Goal: Information Seeking & Learning: Learn about a topic

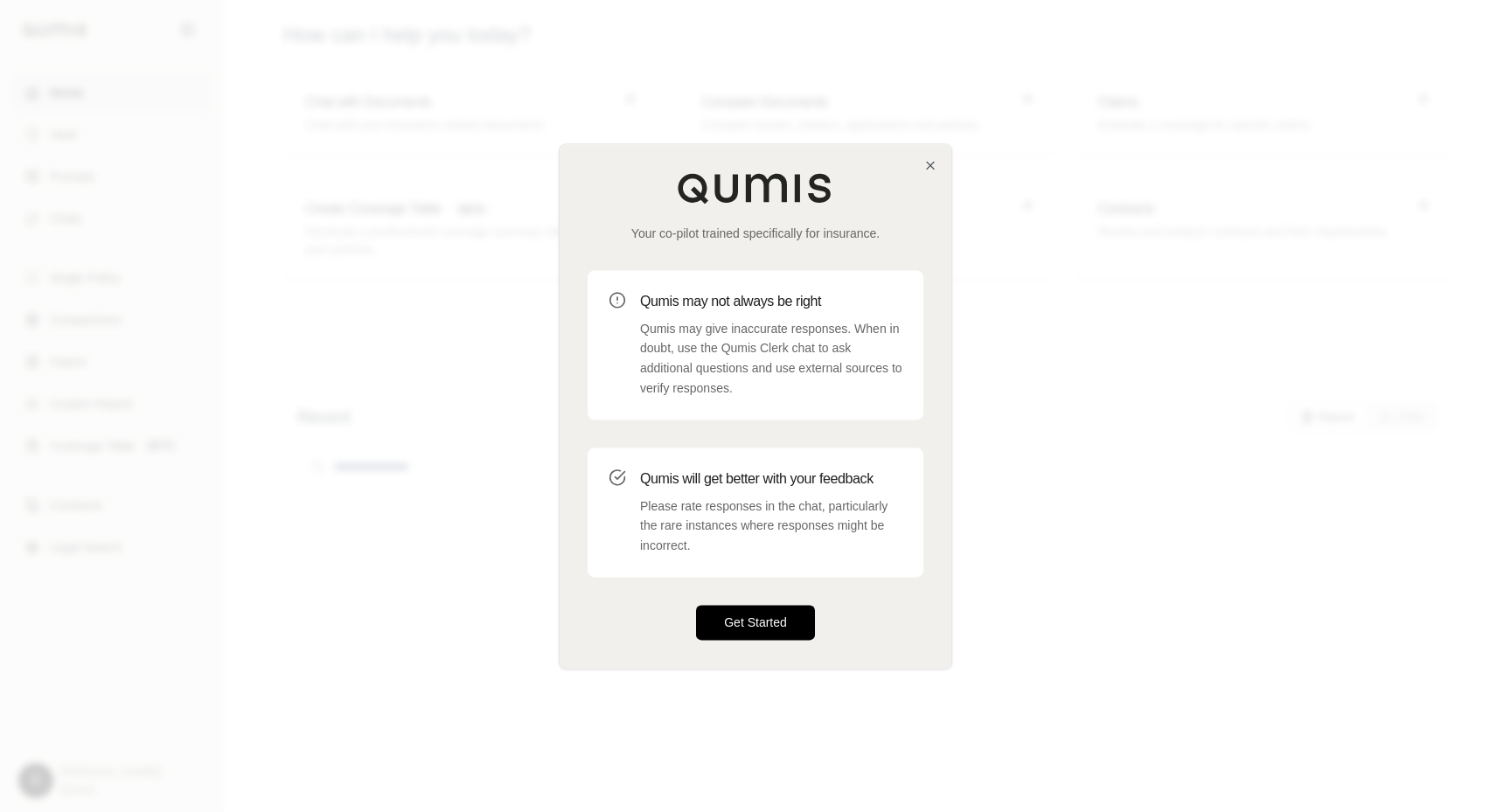
click at [744, 617] on button "Get Started" at bounding box center [755, 622] width 119 height 35
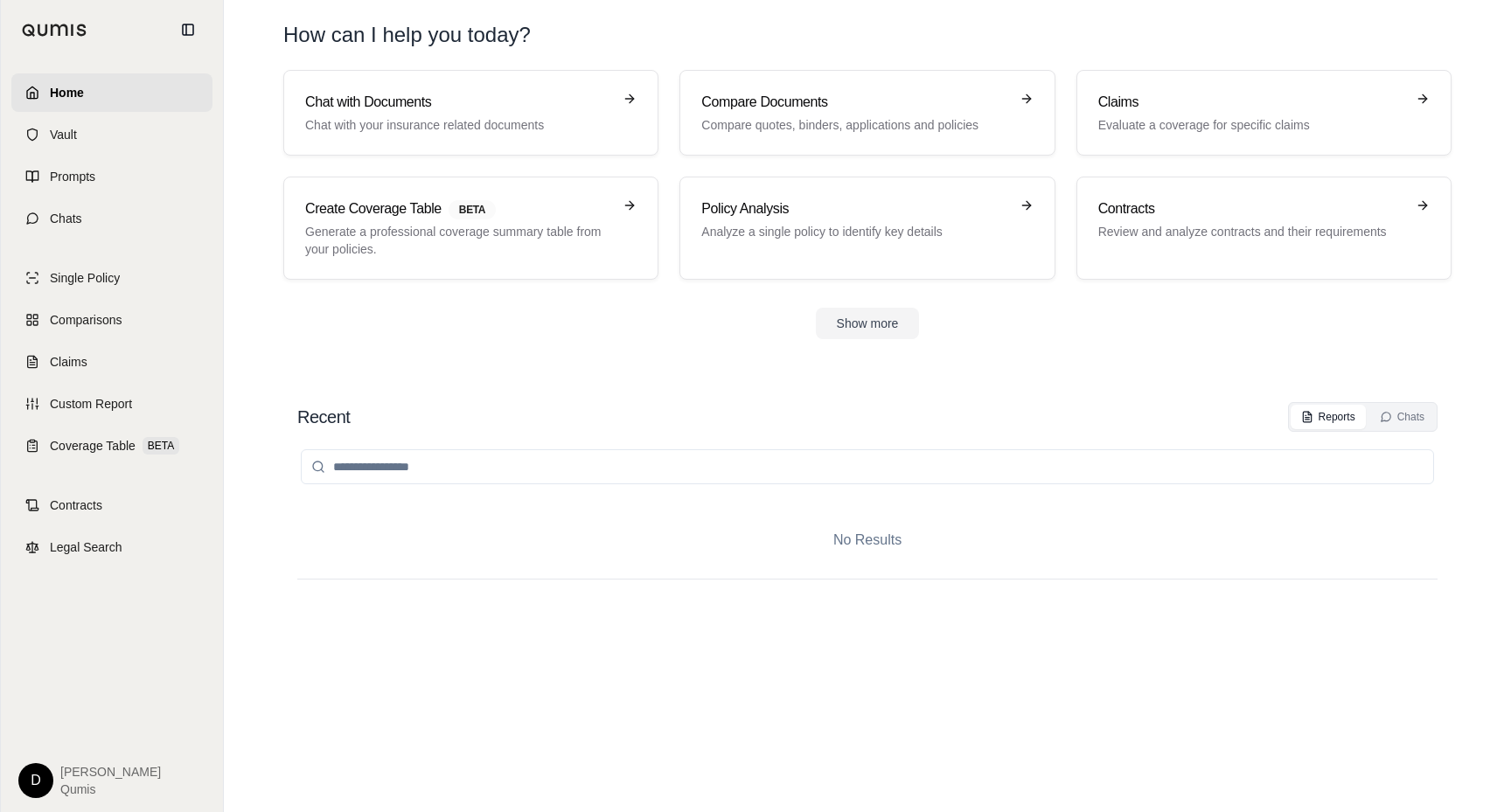
click at [45, 768] on html "Home Vault Prompts Chats Single Policy Comparisons Claims Custom Report Coverag…" at bounding box center [755, 406] width 1511 height 812
click at [87, 681] on link "Settings" at bounding box center [76, 678] width 144 height 28
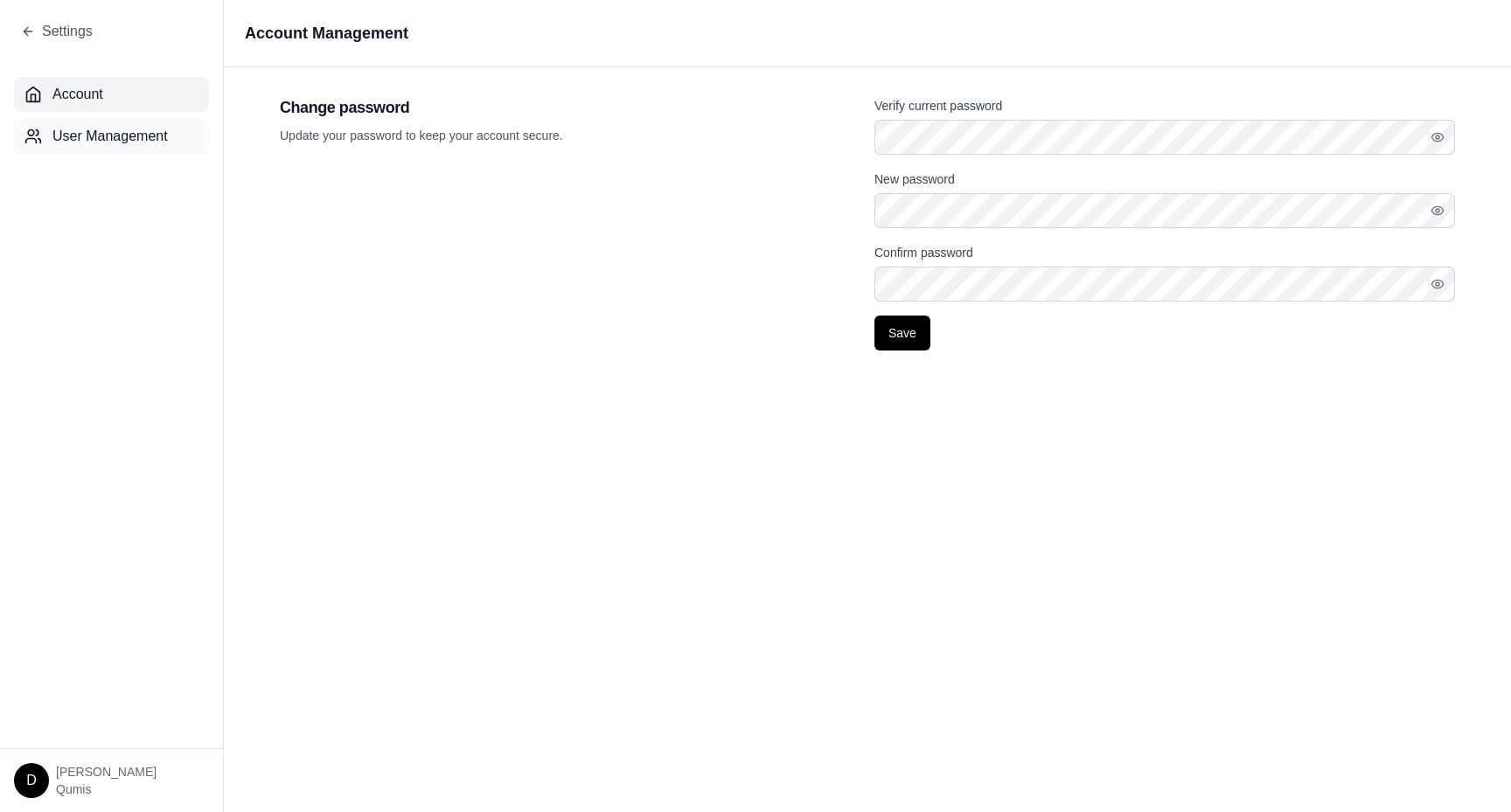
click at [113, 131] on span "User Management" at bounding box center [110, 136] width 115 height 21
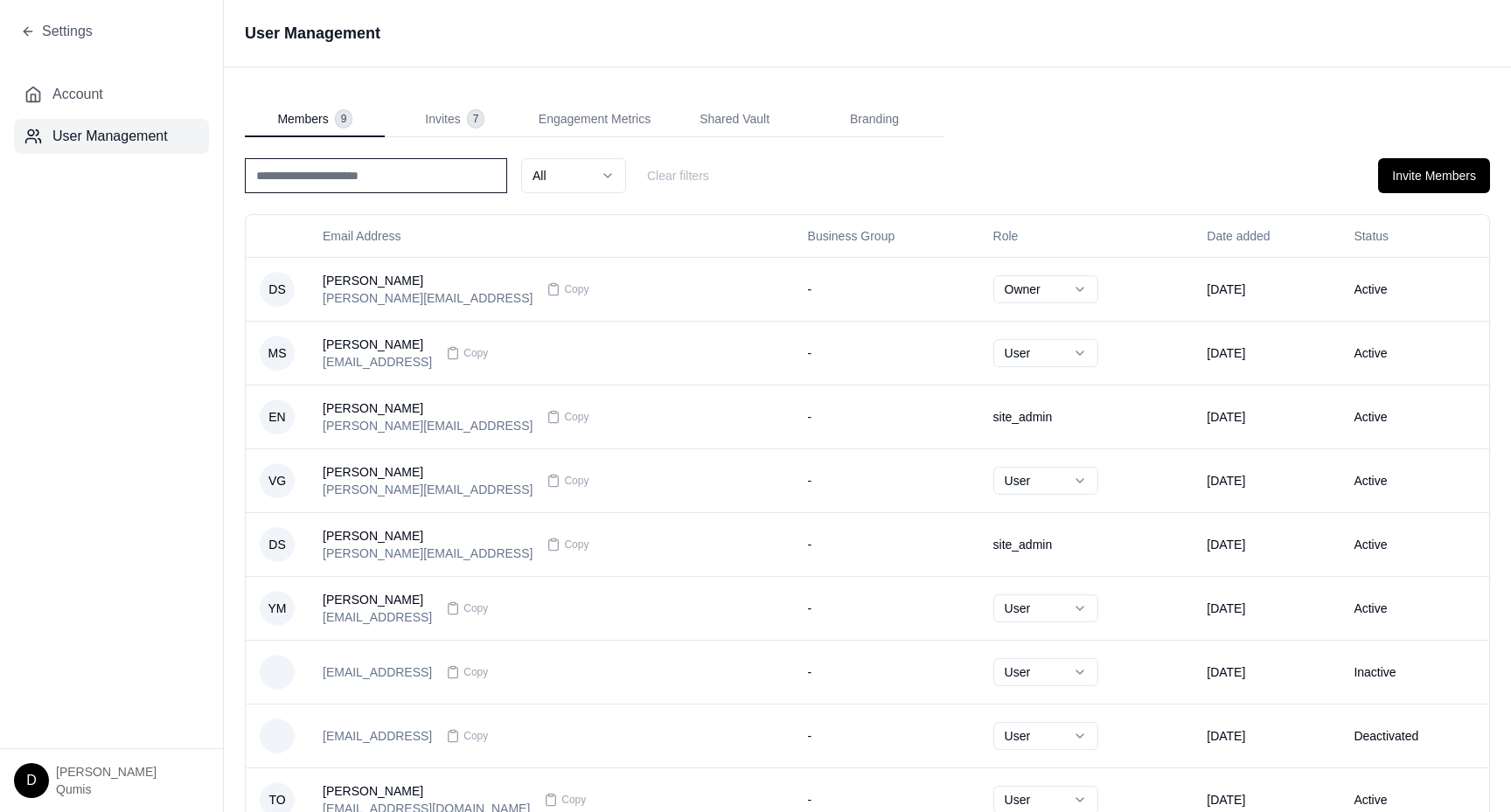
click at [57, 16] on div "Settings" at bounding box center [112, 32] width 223 height 63
click at [47, 15] on div "Settings" at bounding box center [112, 32] width 223 height 63
click at [42, 21] on span "Settings" at bounding box center [67, 31] width 50 height 21
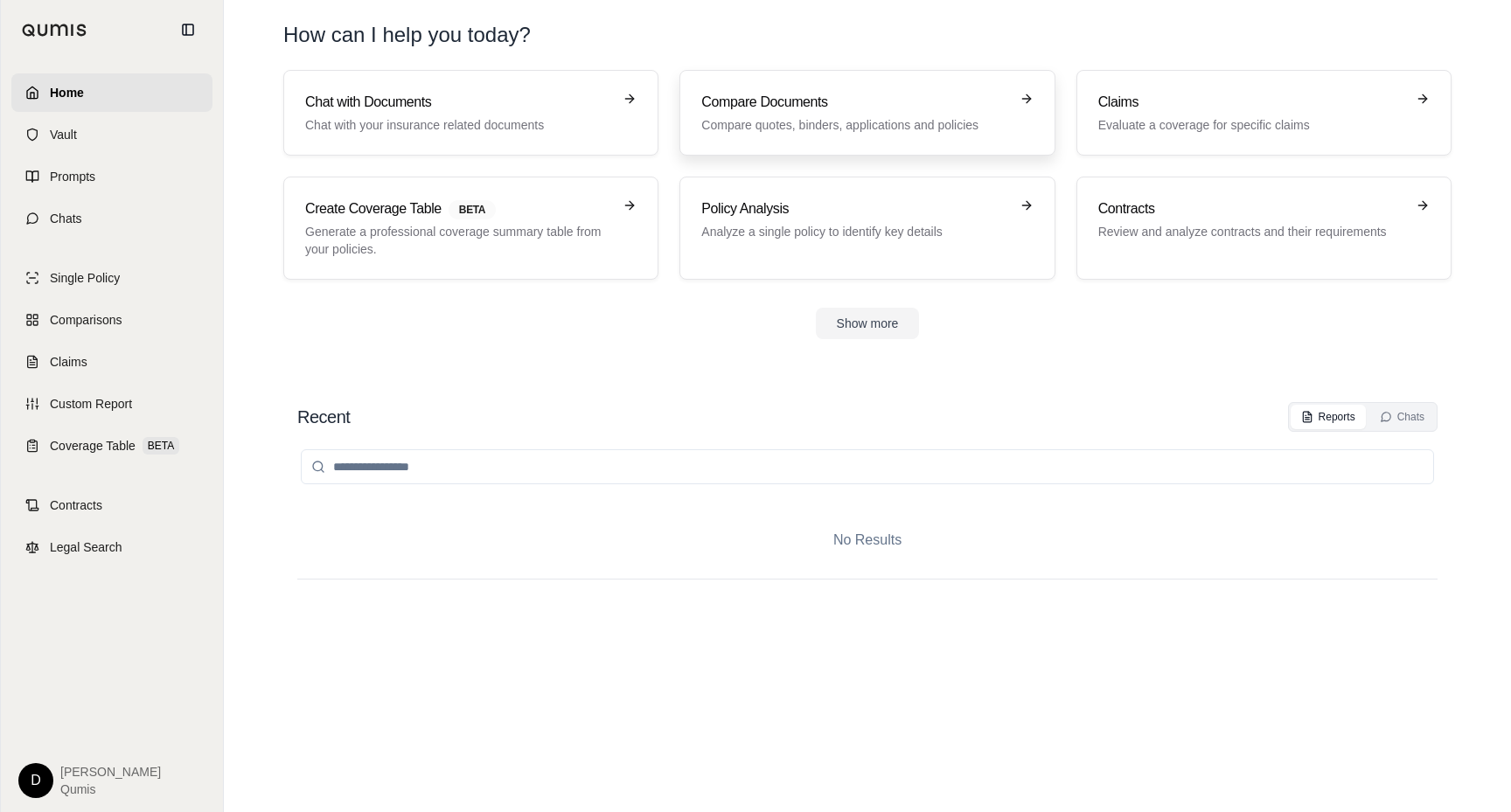
click at [913, 104] on h3 "Compare Documents" at bounding box center [855, 102] width 307 height 21
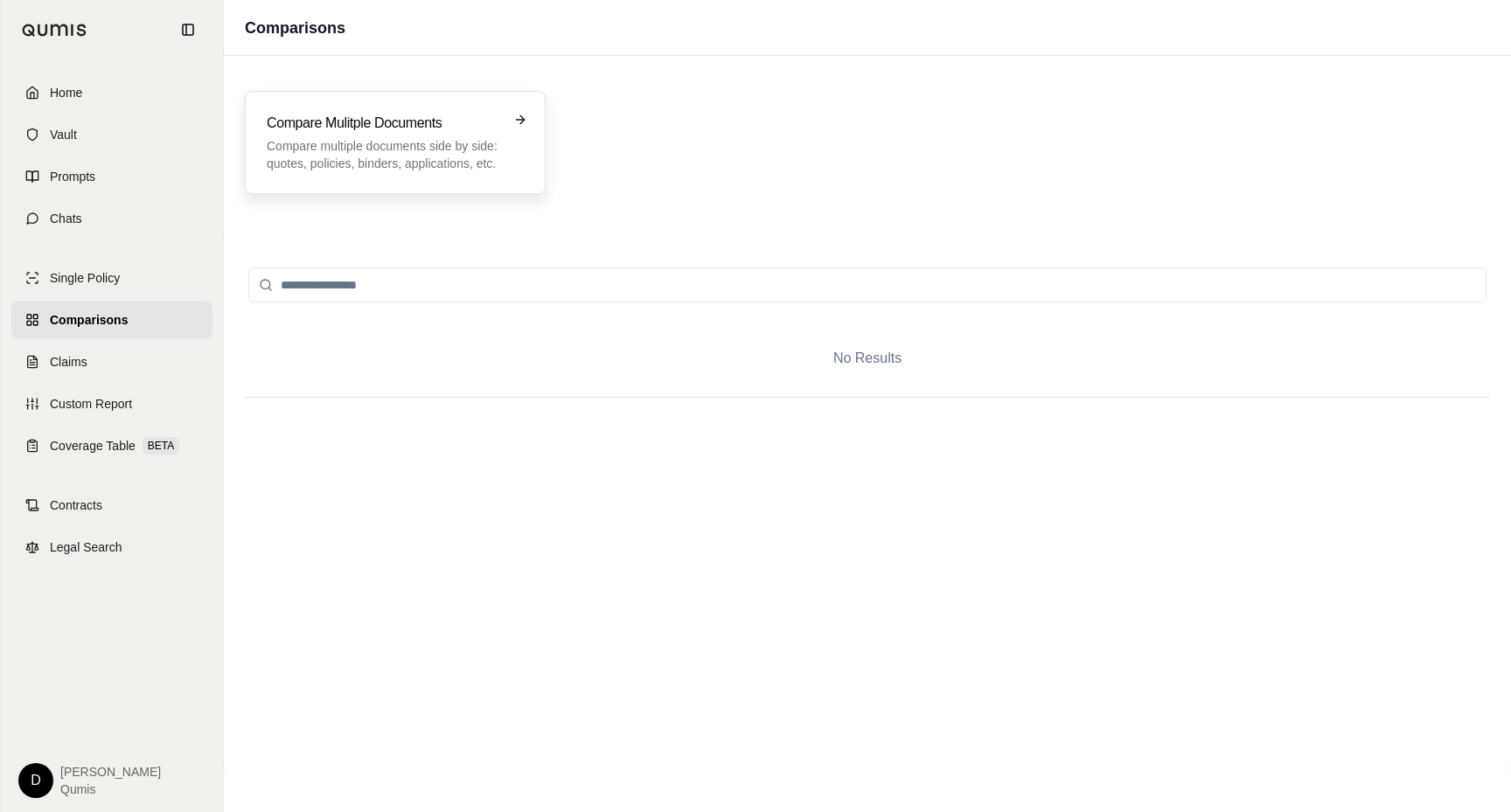
click at [416, 144] on p "Compare multiple documents side by side: quotes, policies, binders, application…" at bounding box center [383, 154] width 233 height 35
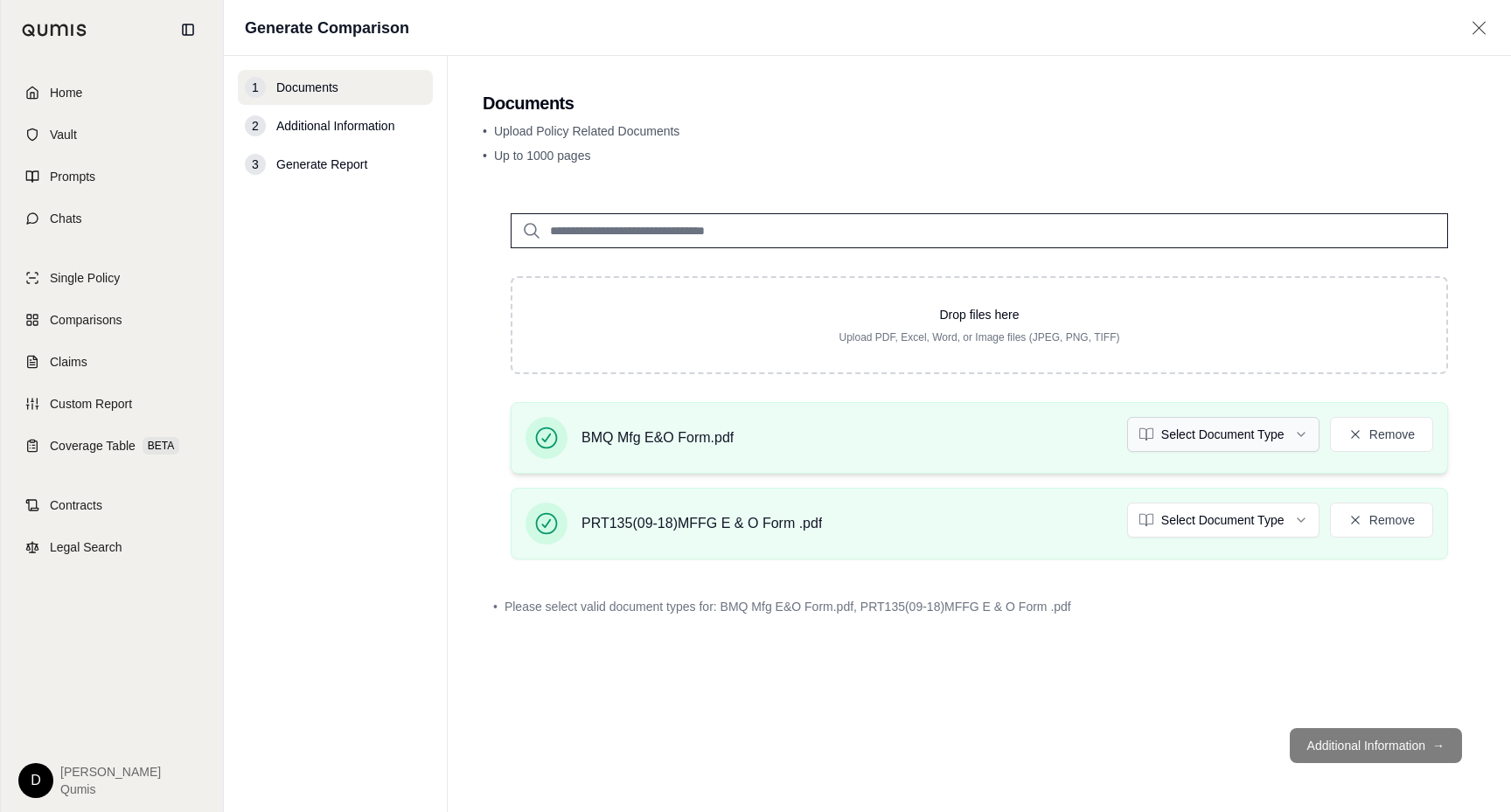
click at [1214, 426] on html "Home Vault Prompts Chats Single Policy Comparisons Claims Custom Report Coverag…" at bounding box center [755, 406] width 1511 height 812
click at [1191, 526] on html "Document type updated successfully Home Vault Prompts Chats Single Policy Compa…" at bounding box center [755, 406] width 1511 height 812
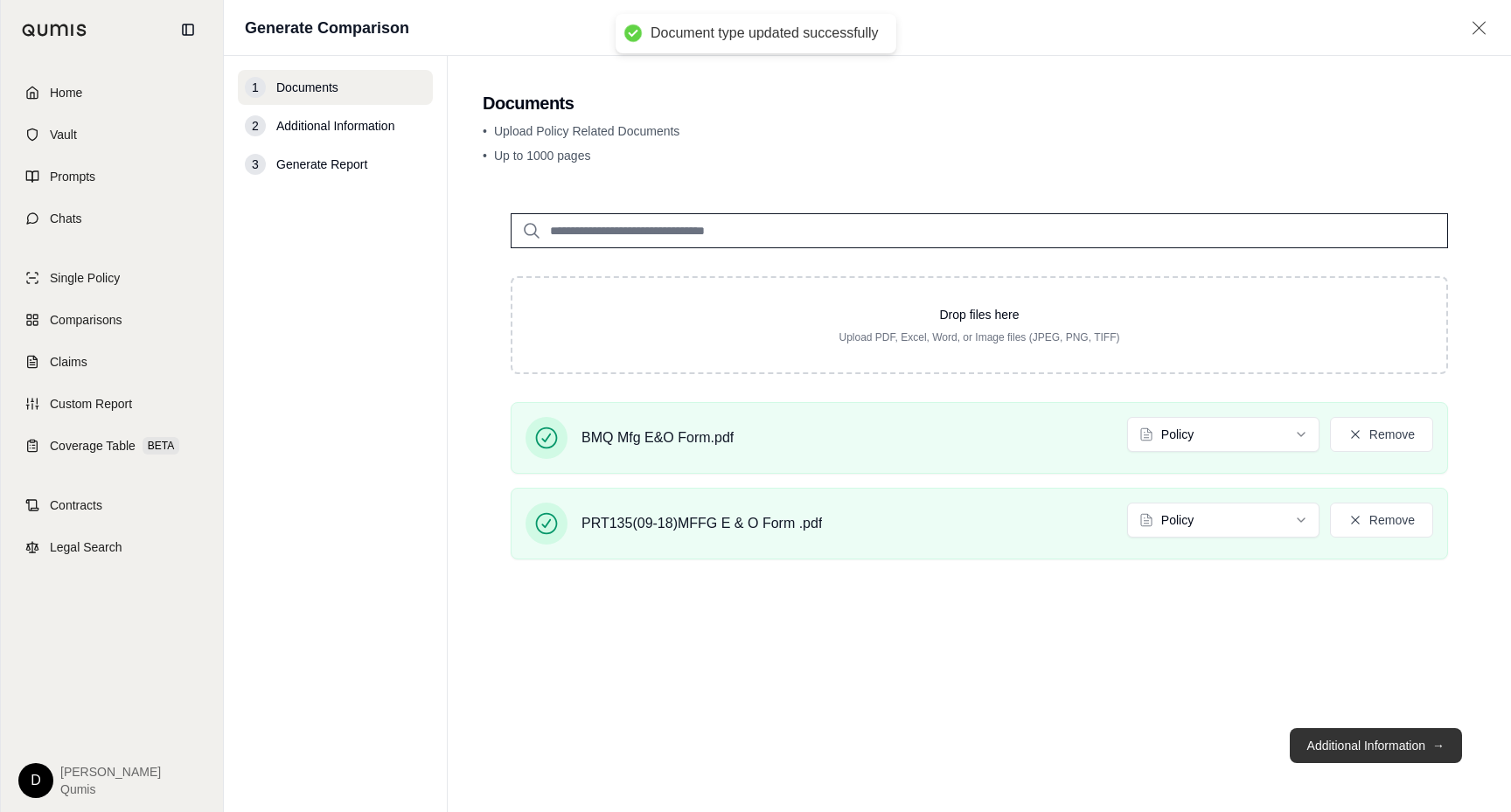
click at [1343, 754] on button "Additional Information →" at bounding box center [1376, 745] width 173 height 35
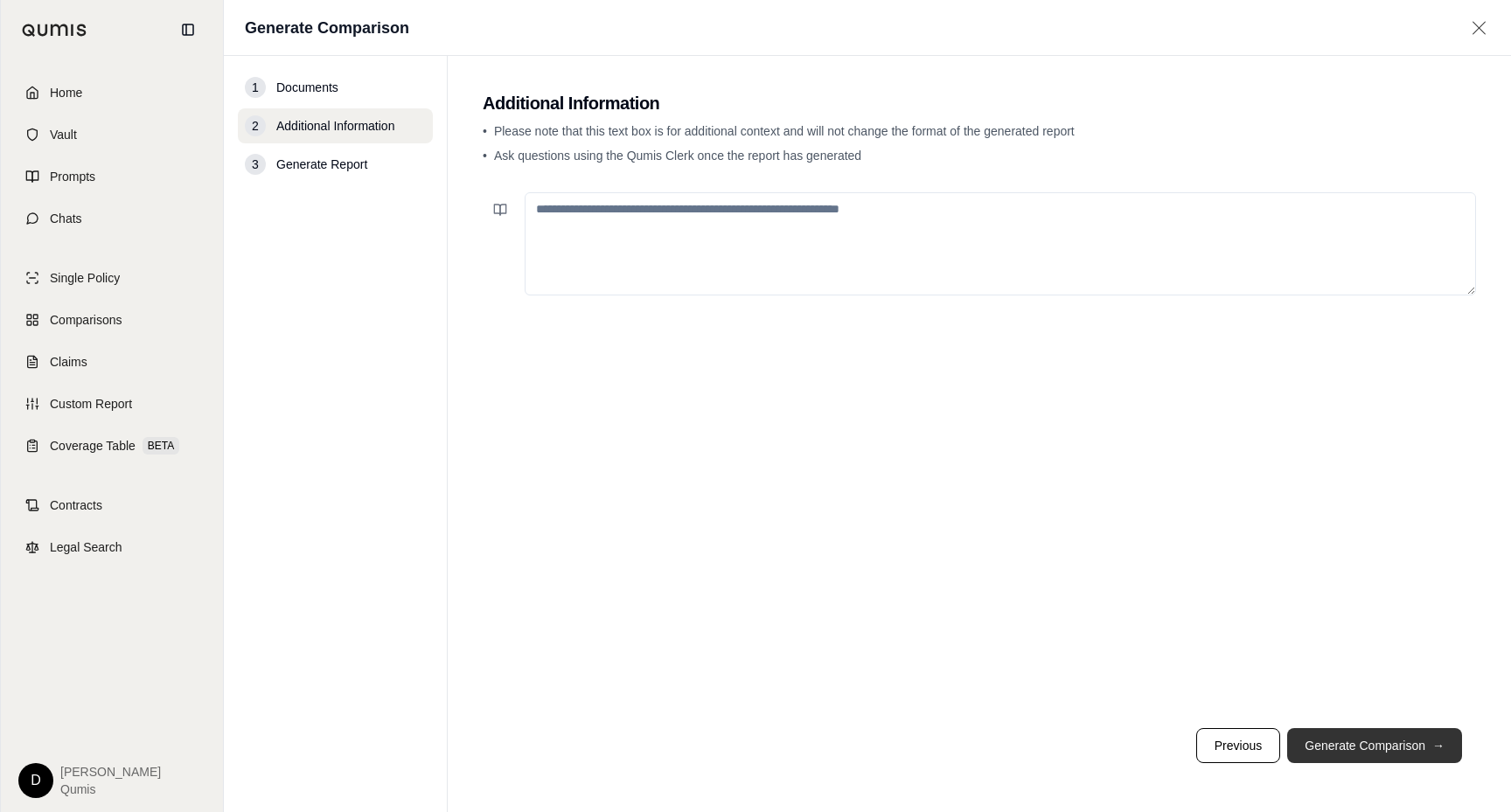
click at [1381, 742] on button "Generate Comparison →" at bounding box center [1375, 745] width 175 height 35
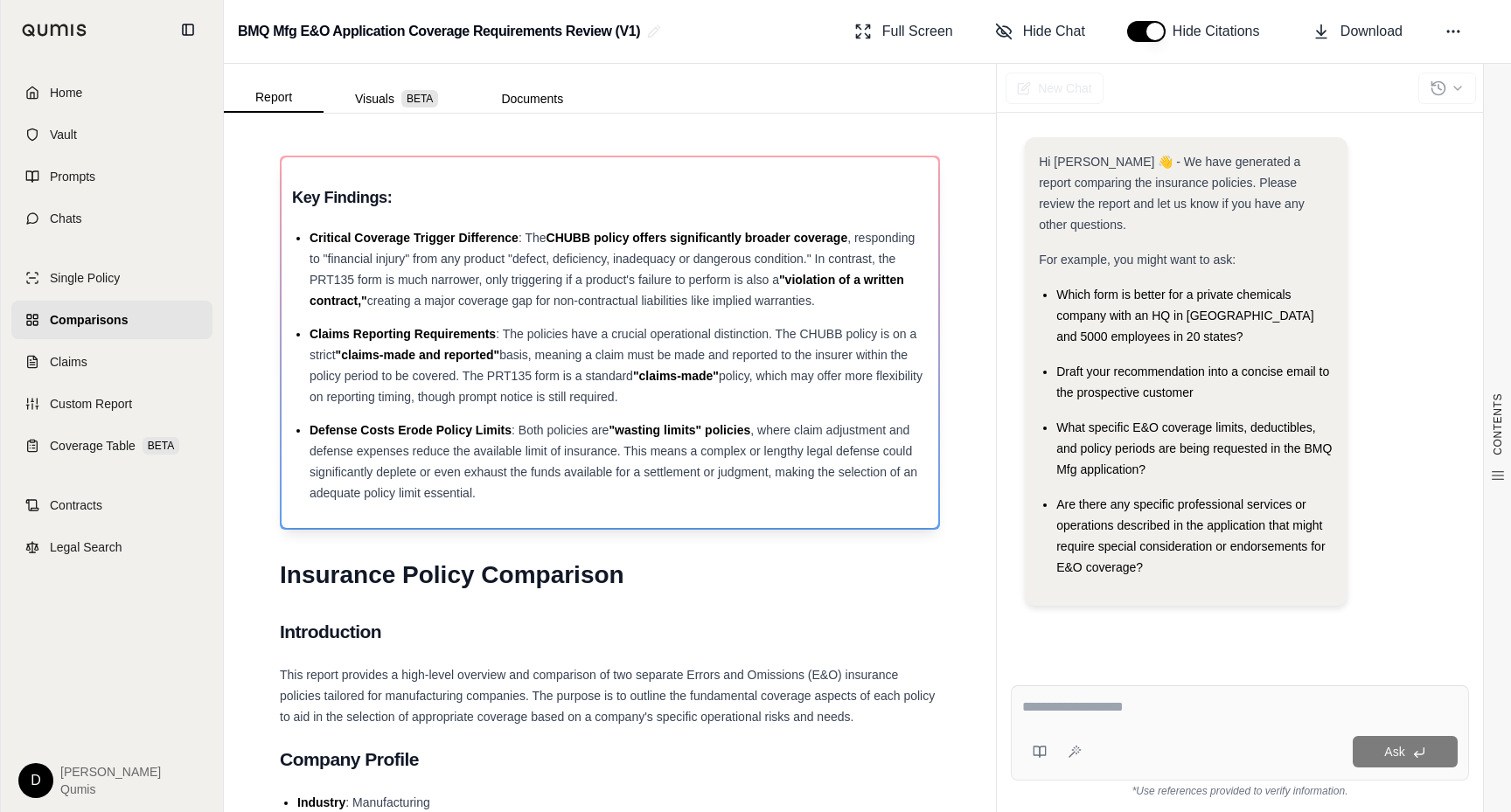
click at [503, 327] on span ": The policies have a crucial operational distinction. The CHUBB policy is on a…" at bounding box center [613, 343] width 607 height 35
drag, startPoint x: 503, startPoint y: 327, endPoint x: 668, endPoint y: 391, distance: 177.0
click at [668, 391] on li "Claims Reporting Requirements : The policies have a crucial operational distinc…" at bounding box center [619, 365] width 619 height 84
click at [592, 372] on span "basis, meaning a claim must be made and reported to the insurer within the poli…" at bounding box center [609, 365] width 598 height 35
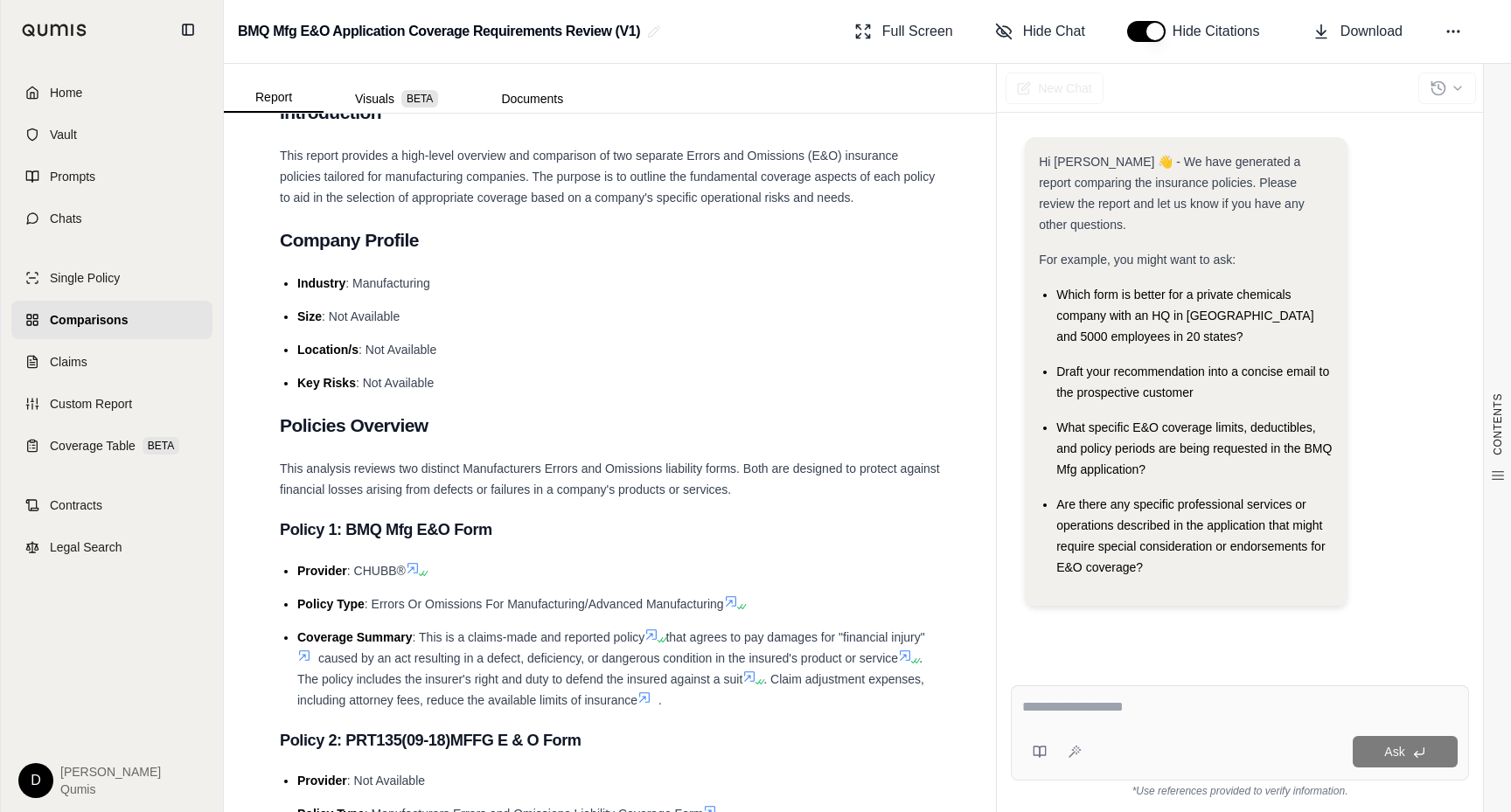
scroll to position [590, 0]
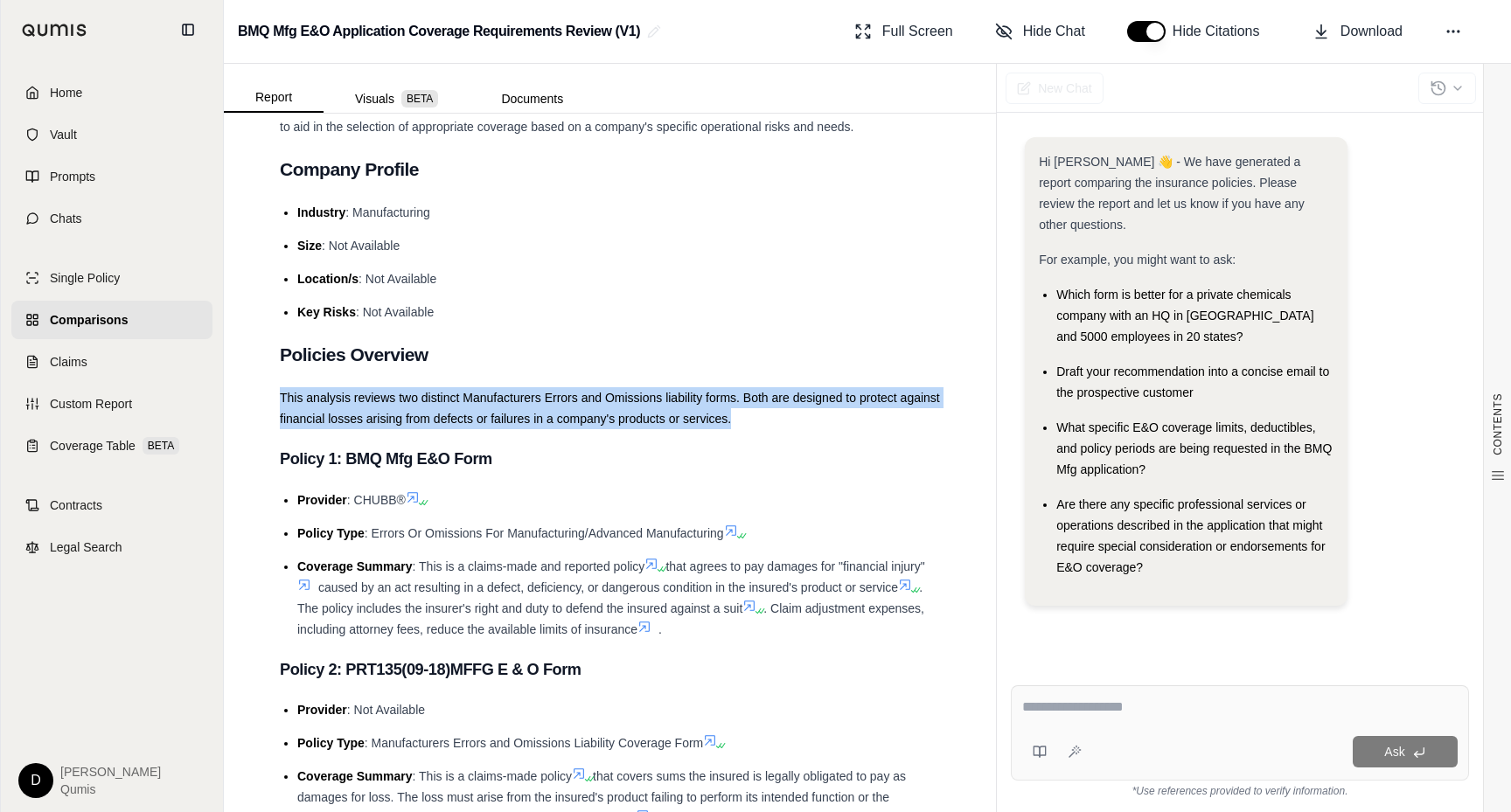
drag, startPoint x: 281, startPoint y: 398, endPoint x: 744, endPoint y: 427, distance: 463.9
click at [744, 427] on div "This analysis reviews two distinct Manufacturers Errors and Omissions liability…" at bounding box center [610, 408] width 660 height 42
click at [652, 412] on span "This analysis reviews two distinct Manufacturers Errors and Omissions liability…" at bounding box center [610, 407] width 660 height 35
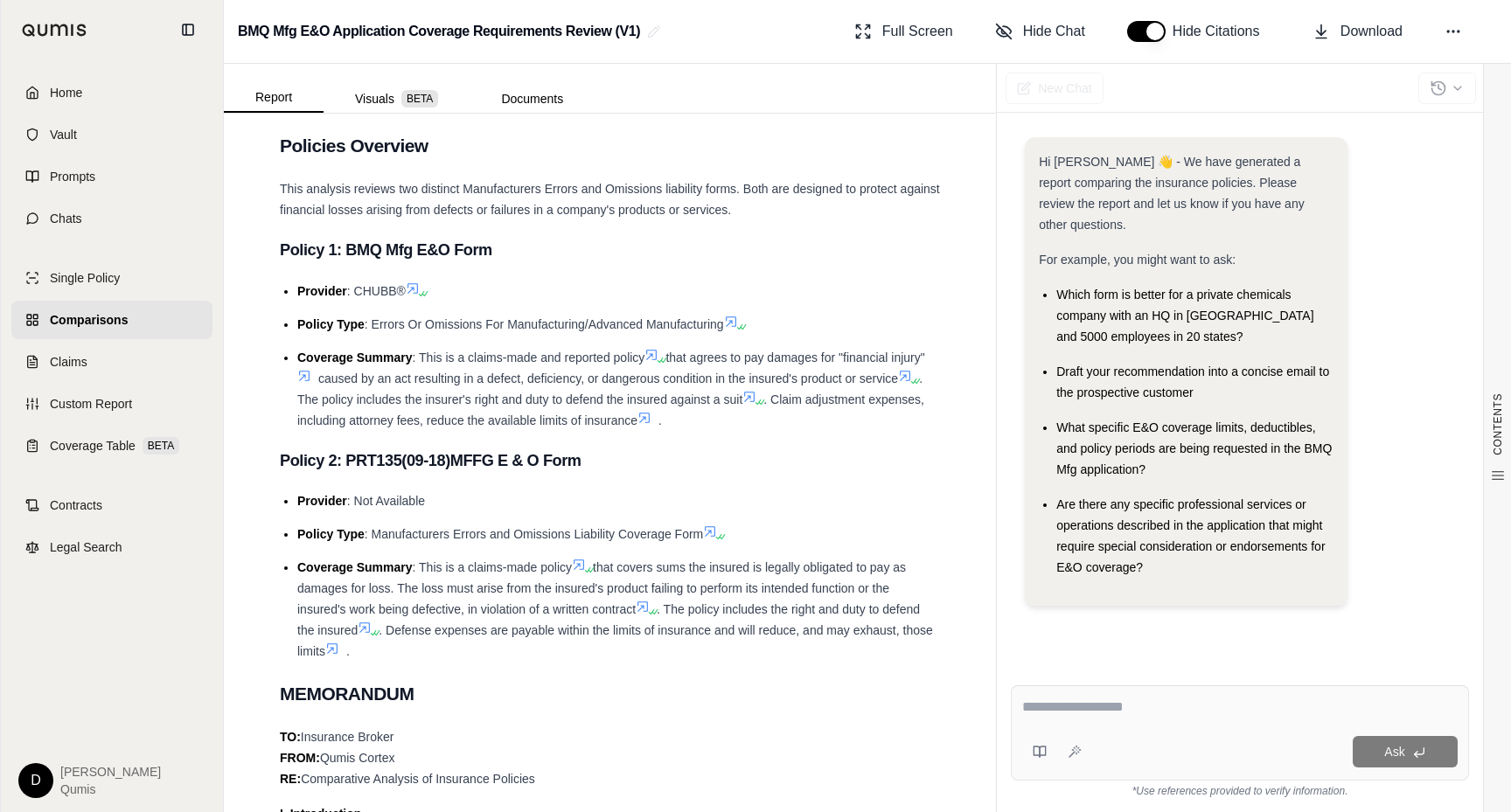
scroll to position [882, 0]
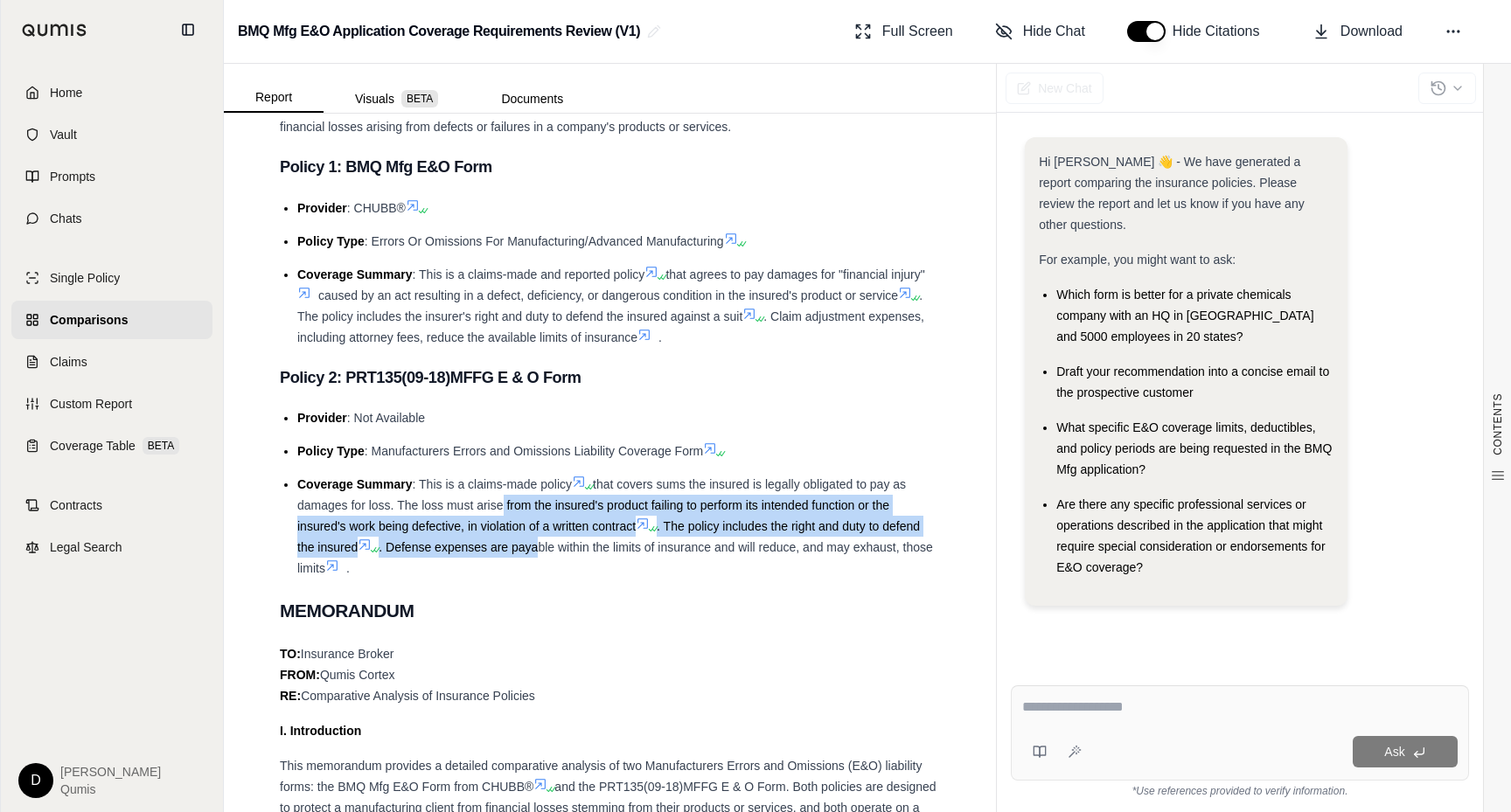
drag, startPoint x: 542, startPoint y: 538, endPoint x: 496, endPoint y: 497, distance: 61.6
click at [496, 498] on li "Coverage Summary : This is a claims-made policy that covers sums the insured is…" at bounding box center [618, 526] width 642 height 105
click at [496, 497] on span "that covers sums the insured is legally obligated to pay as damages for loss. T…" at bounding box center [601, 505] width 609 height 56
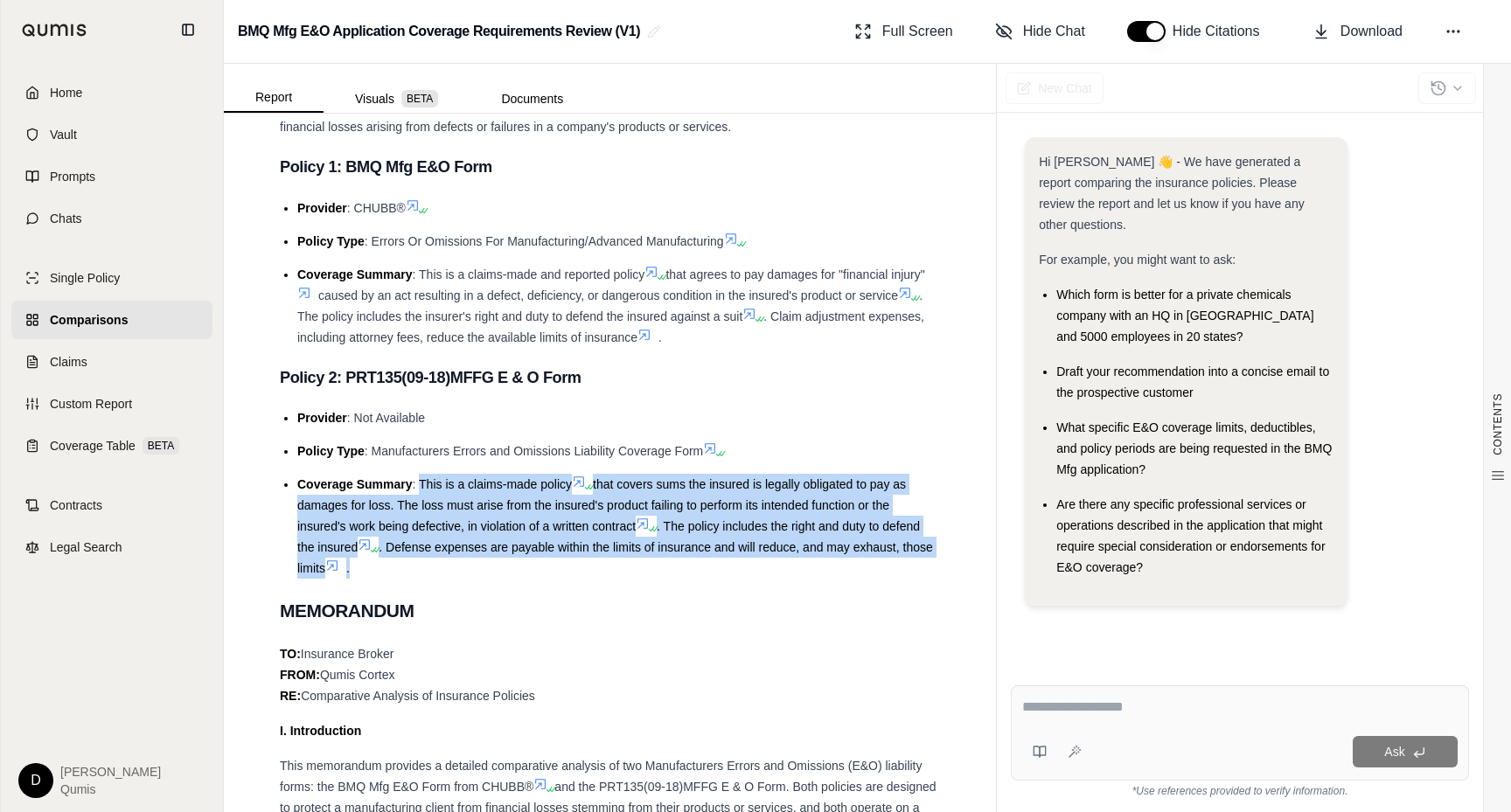
drag, startPoint x: 421, startPoint y: 486, endPoint x: 398, endPoint y: 569, distance: 86.1
click at [398, 569] on li "Coverage Summary : This is a claims-made policy that covers sums the insured is…" at bounding box center [618, 526] width 642 height 105
drag, startPoint x: 419, startPoint y: 569, endPoint x: 419, endPoint y: 485, distance: 84.0
click at [419, 485] on li "Coverage Summary : This is a claims-made policy that covers sums the insured is…" at bounding box center [618, 526] width 642 height 105
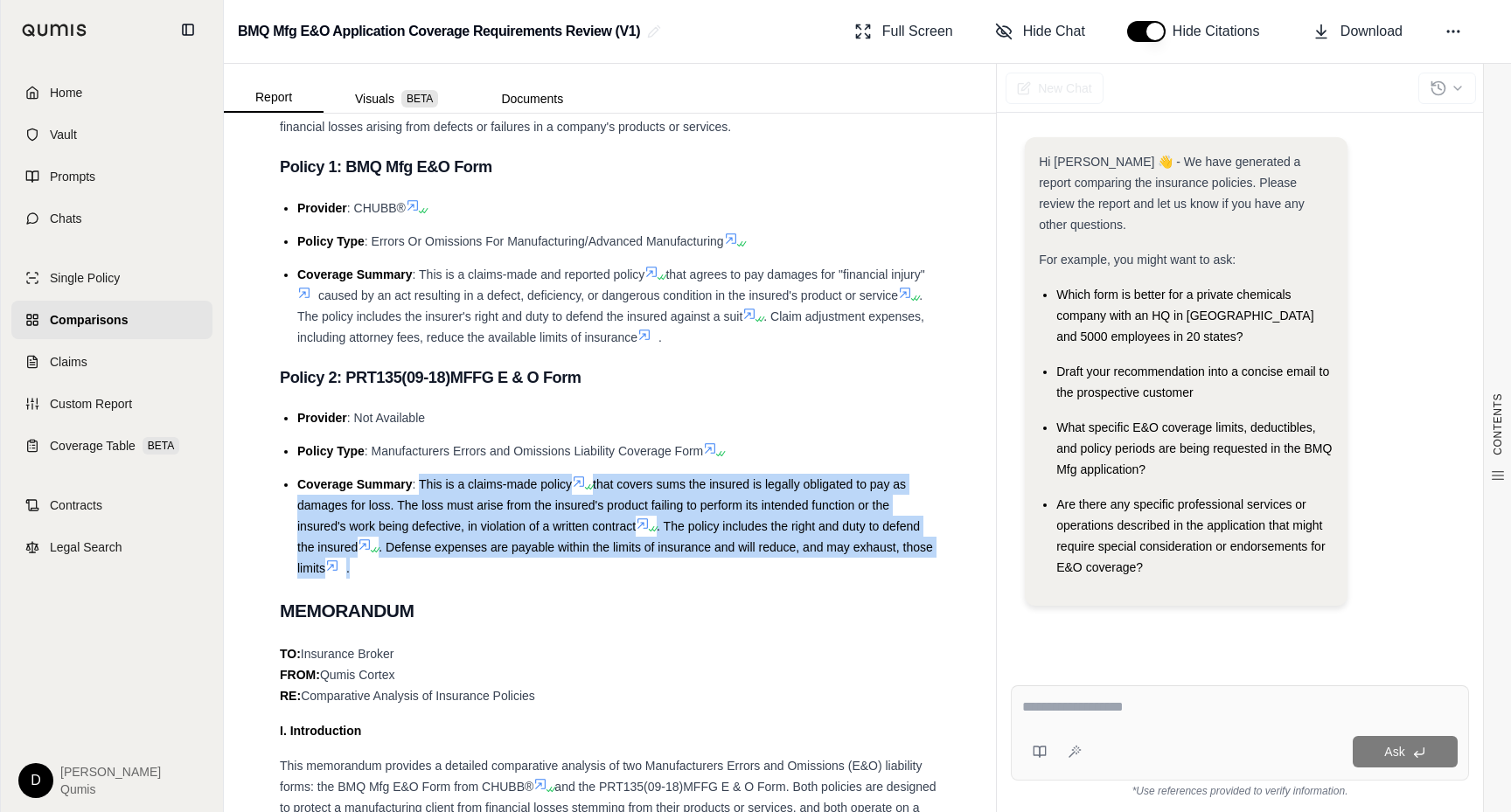
click at [419, 485] on span ": This is a claims-made policy" at bounding box center [492, 484] width 160 height 14
drag, startPoint x: 419, startPoint y: 485, endPoint x: 455, endPoint y: 539, distance: 64.9
click at [455, 539] on li "Coverage Summary : This is a claims-made policy that covers sums the insured is…" at bounding box center [618, 526] width 642 height 105
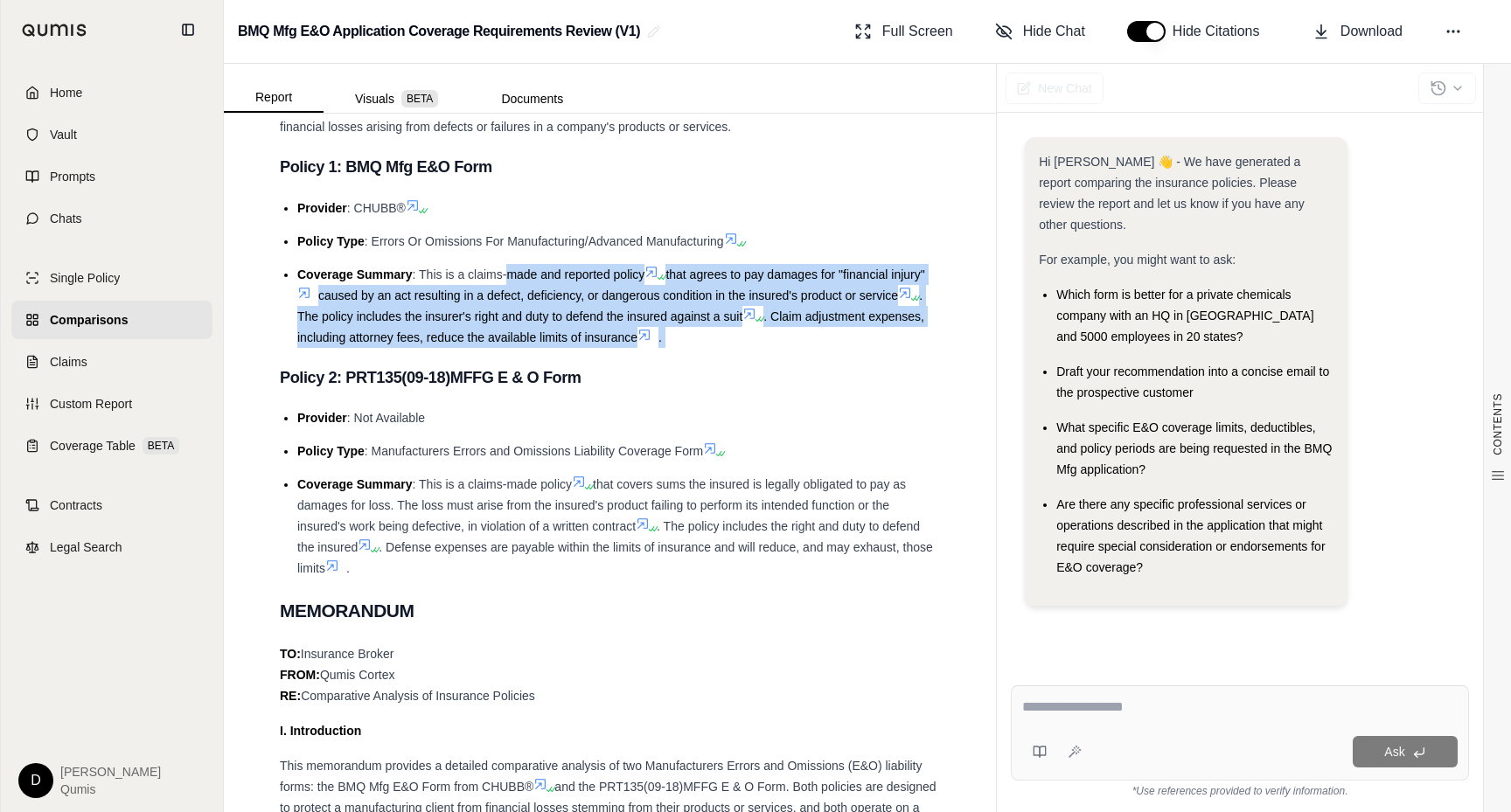
drag, startPoint x: 507, startPoint y: 273, endPoint x: 507, endPoint y: 350, distance: 77.0
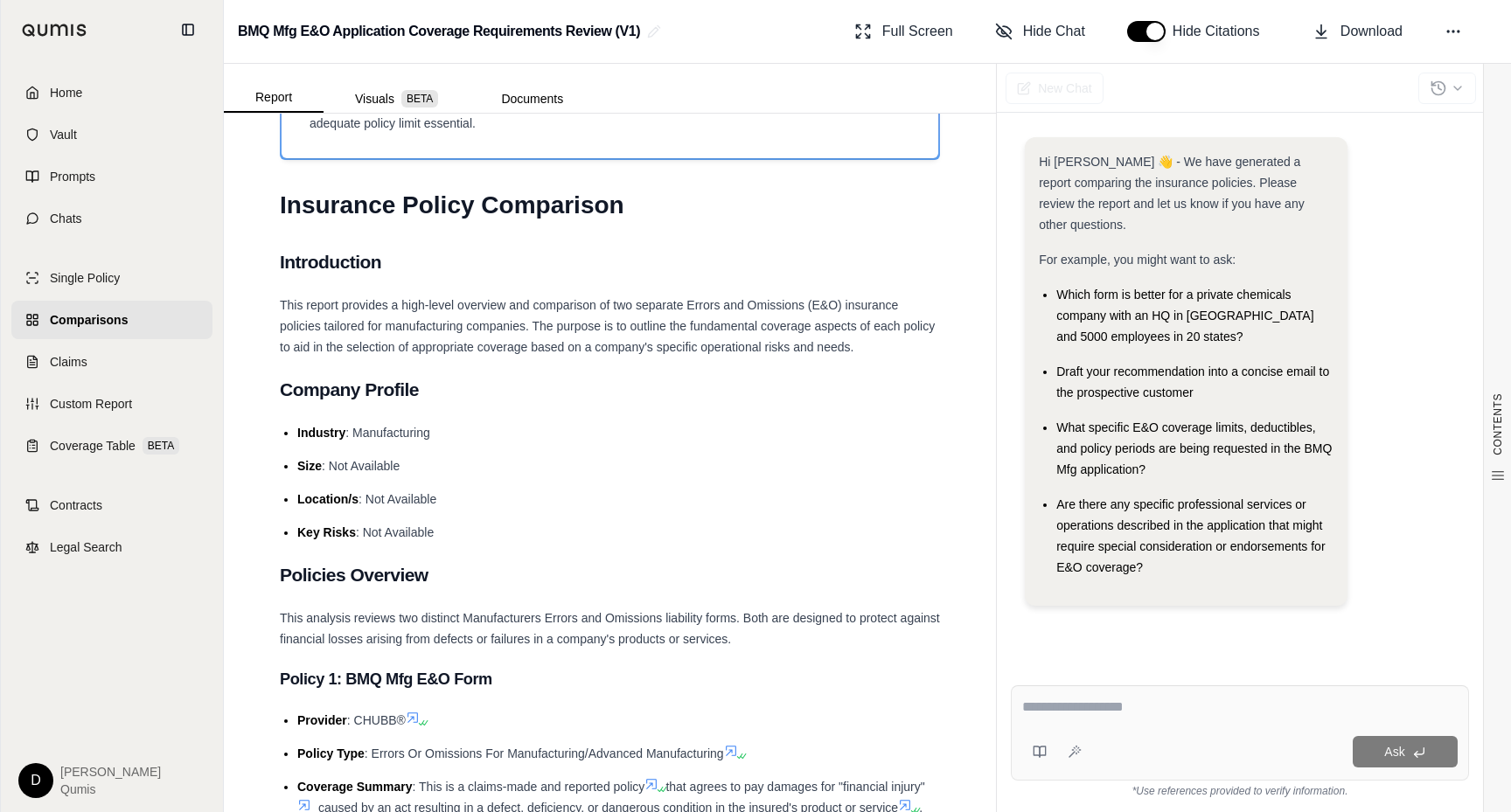
scroll to position [0, 0]
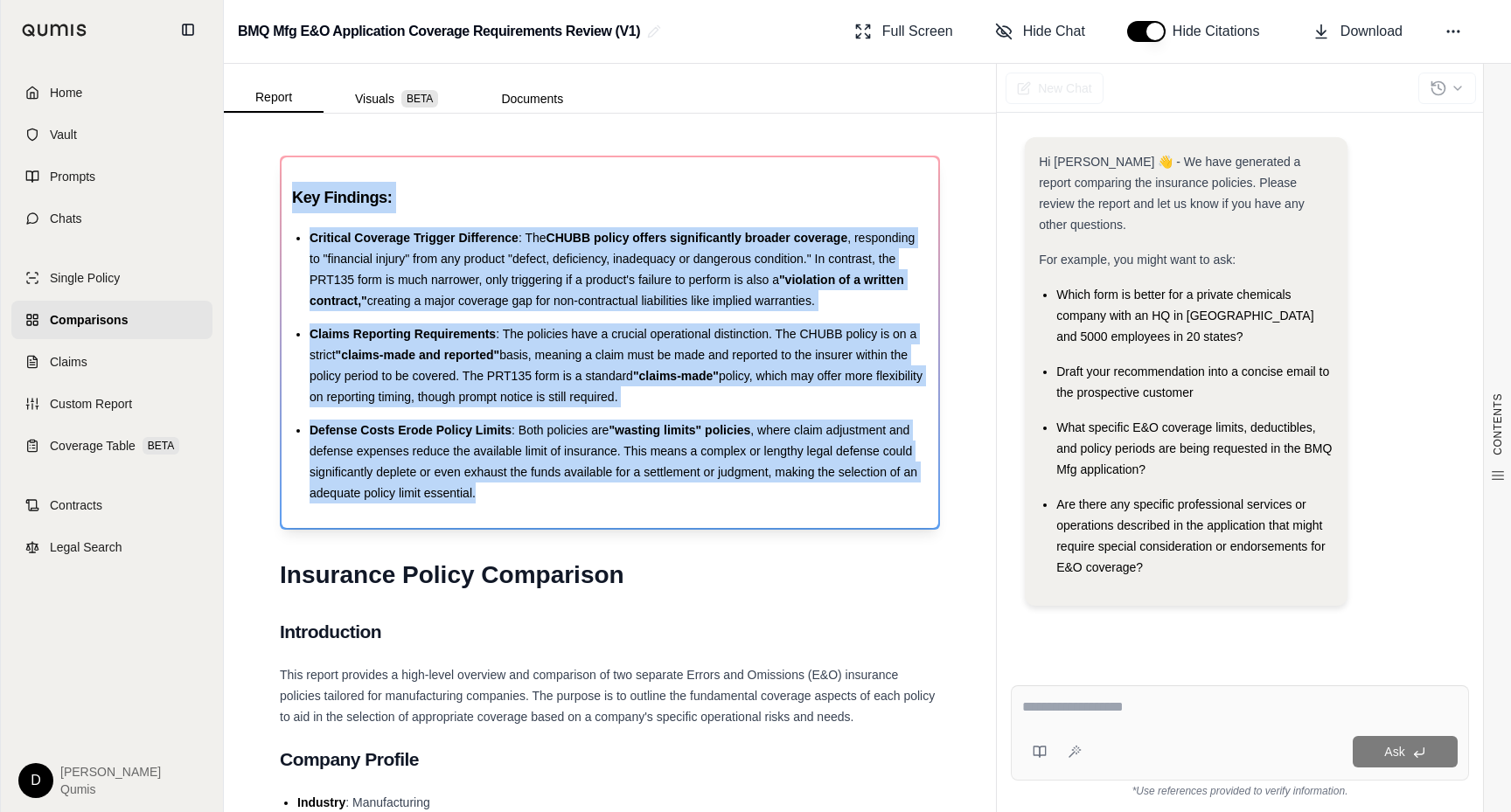
drag, startPoint x: 293, startPoint y: 195, endPoint x: 493, endPoint y: 491, distance: 357.2
click at [493, 491] on div "Key Findings: Critical Coverage Trigger Difference : The CHUBB policy offers si…" at bounding box center [610, 342] width 636 height 322
click at [493, 491] on li "Defense Costs Erode Policy Limits : Both policies are "wasting limits" policies…" at bounding box center [619, 461] width 619 height 84
drag, startPoint x: 522, startPoint y: 491, endPoint x: 313, endPoint y: 239, distance: 327.4
click at [313, 239] on ul "Critical Coverage Trigger Difference : The CHUBB policy offers significantly br…" at bounding box center [610, 365] width 636 height 276
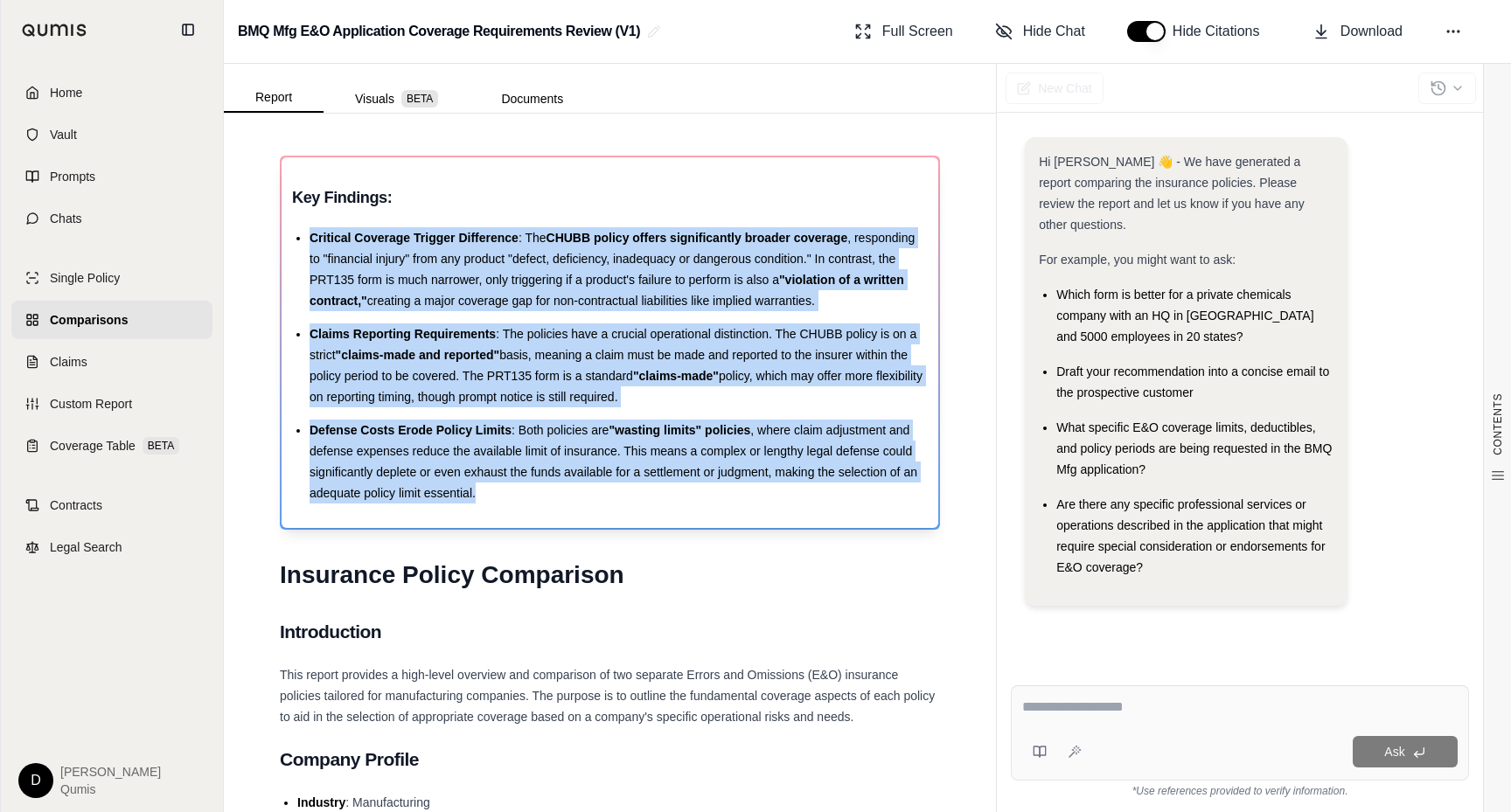
click at [313, 239] on span "Critical Coverage Trigger Difference" at bounding box center [415, 238] width 209 height 14
drag, startPoint x: 313, startPoint y: 239, endPoint x: 486, endPoint y: 493, distance: 307.3
click at [486, 493] on ul "Critical Coverage Trigger Difference : The CHUBB policy offers significantly br…" at bounding box center [610, 365] width 636 height 276
click at [486, 493] on li "Defense Costs Erode Policy Limits : Both policies are "wasting limits" policies…" at bounding box center [619, 461] width 619 height 84
drag, startPoint x: 494, startPoint y: 489, endPoint x: 311, endPoint y: 234, distance: 313.9
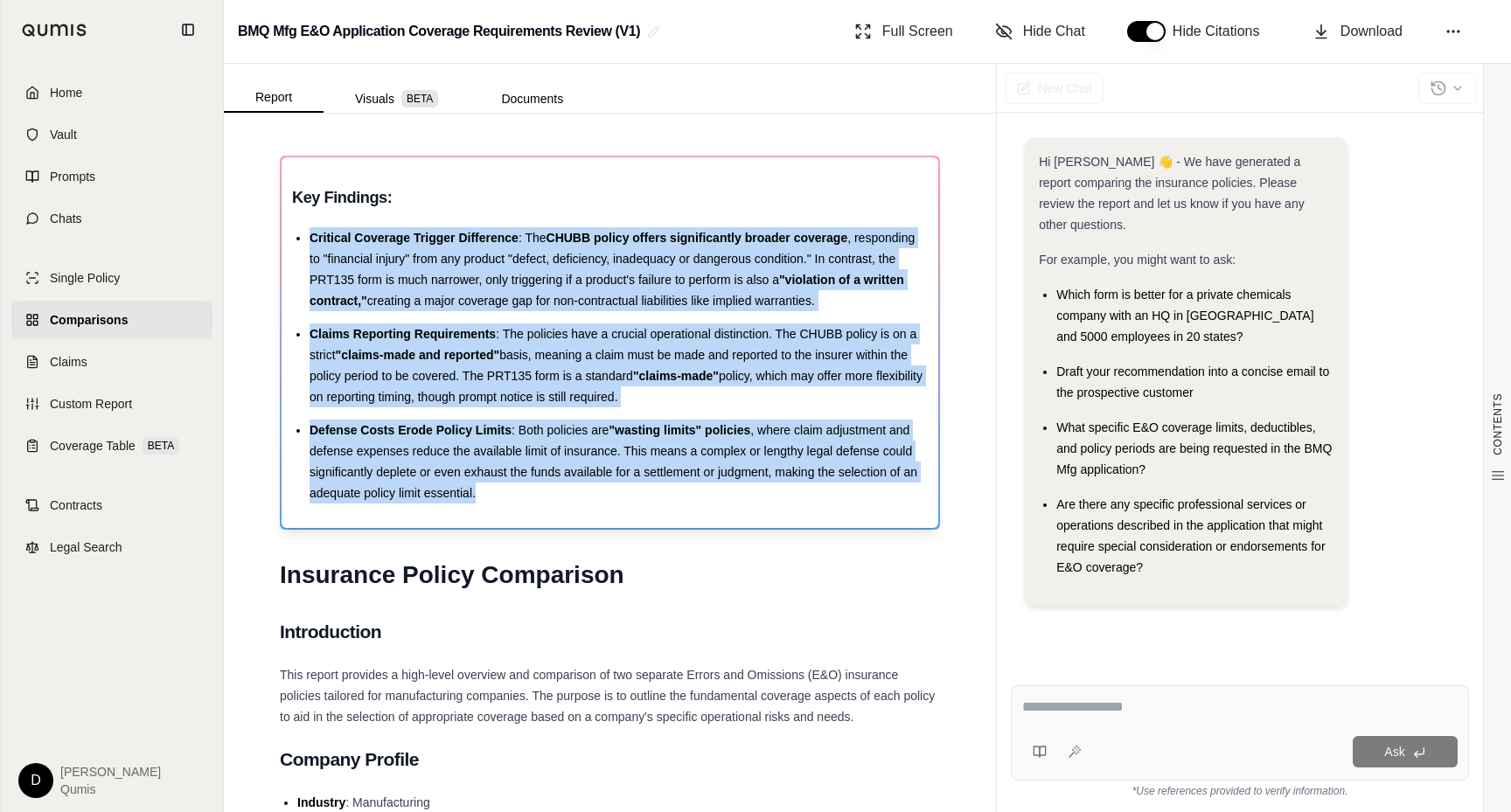
click at [311, 234] on ul "Critical Coverage Trigger Difference : The CHUBB policy offers significantly br…" at bounding box center [610, 365] width 636 height 276
click at [311, 234] on span "Critical Coverage Trigger Difference" at bounding box center [415, 238] width 209 height 14
drag, startPoint x: 311, startPoint y: 234, endPoint x: 503, endPoint y: 484, distance: 315.2
click at [503, 484] on ul "Critical Coverage Trigger Difference : The CHUBB policy offers significantly br…" at bounding box center [610, 365] width 636 height 276
click at [503, 484] on li "Defense Costs Erode Policy Limits : Both policies are "wasting limits" policies…" at bounding box center [619, 461] width 619 height 84
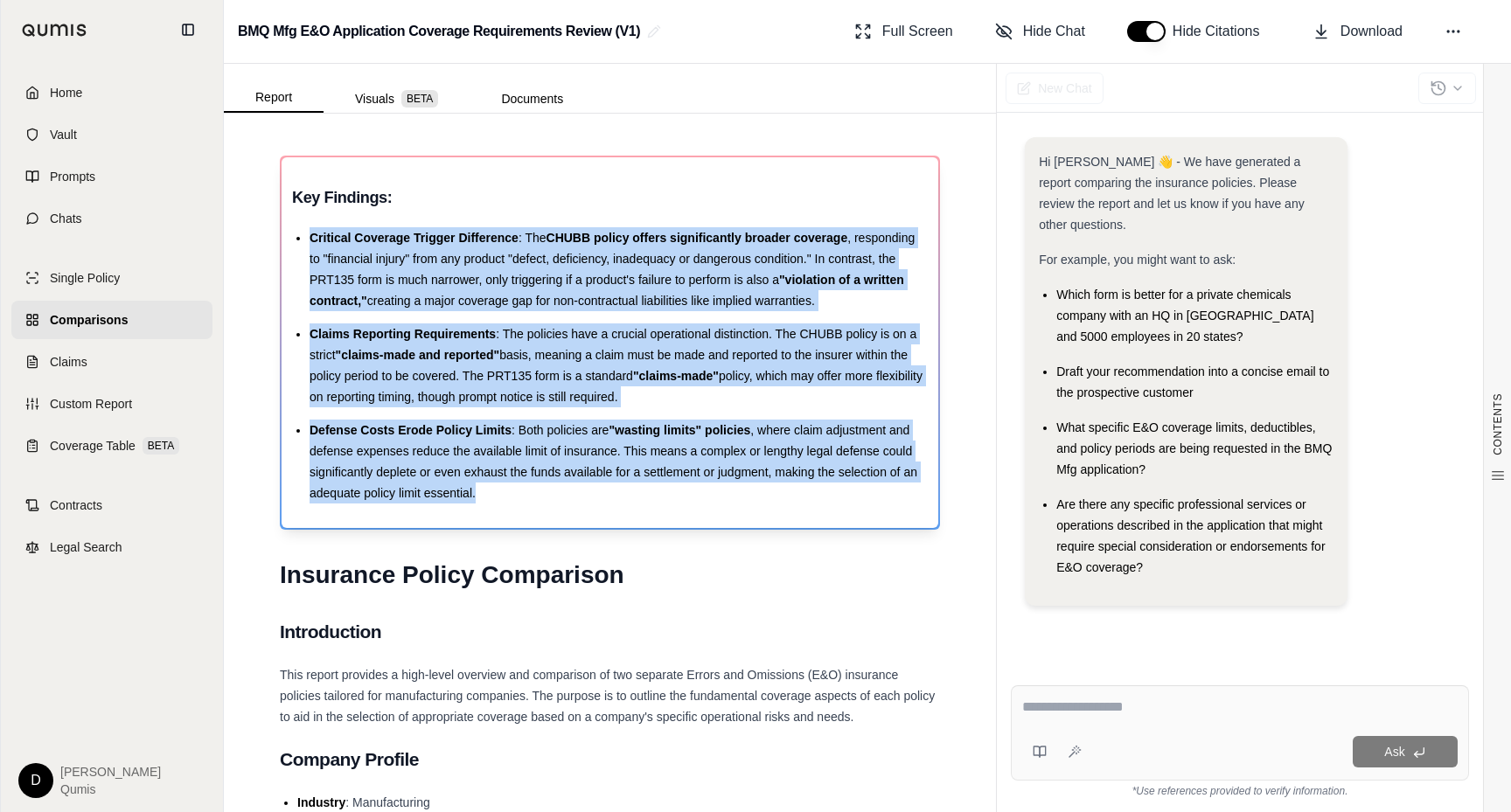
drag, startPoint x: 530, startPoint y: 501, endPoint x: 505, endPoint y: 197, distance: 305.0
click at [505, 198] on div "Key Findings: Critical Coverage Trigger Difference : The CHUBB policy offers si…" at bounding box center [610, 342] width 636 height 322
click at [505, 197] on h3 "Key Findings:" at bounding box center [610, 197] width 636 height 32
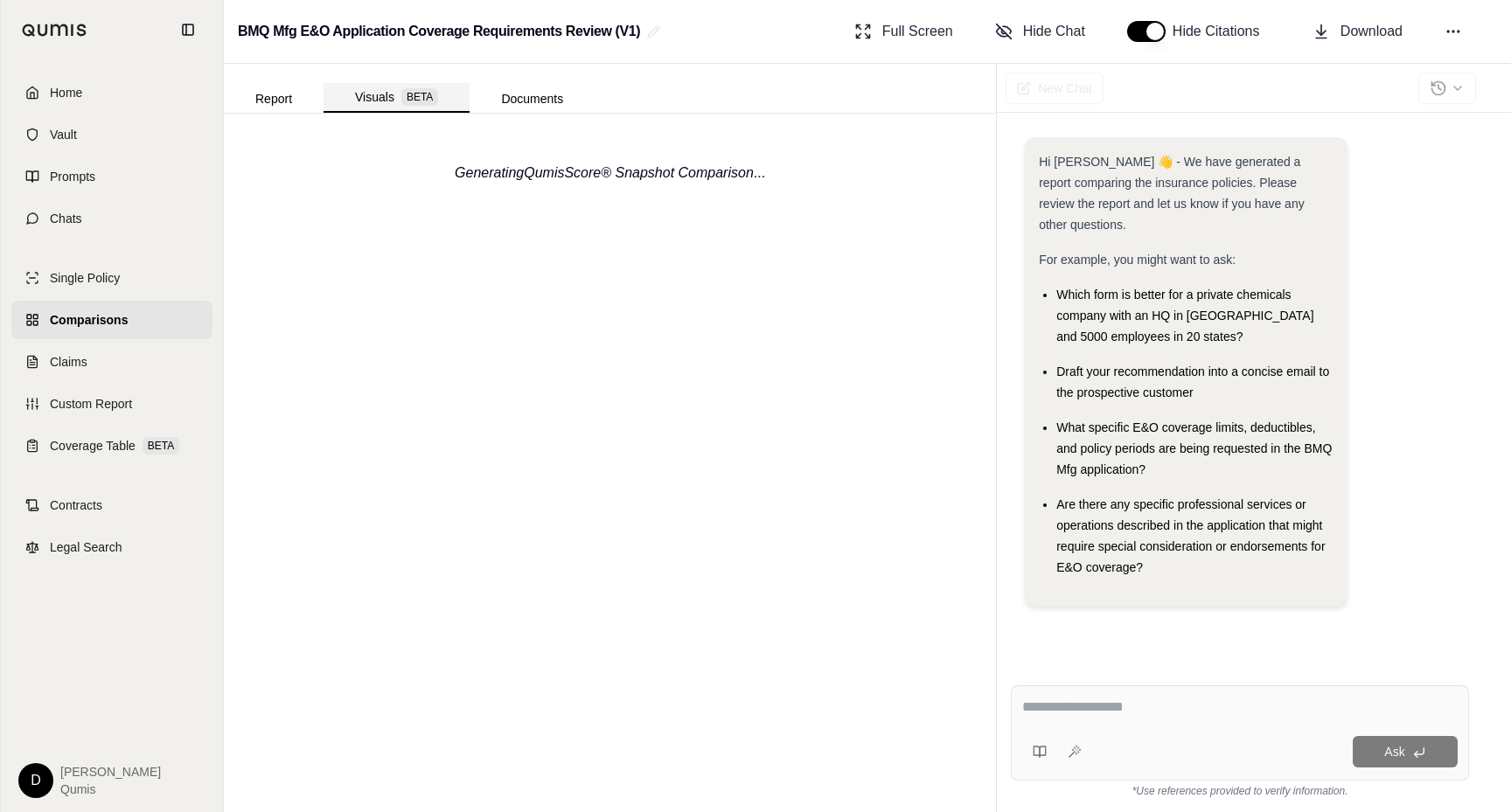
click at [380, 97] on button "Visuals BETA" at bounding box center [397, 98] width 146 height 30
click at [628, 158] on div "No data available" at bounding box center [611, 159] width 109 height 21
click at [647, 160] on div "No data available" at bounding box center [611, 159] width 109 height 21
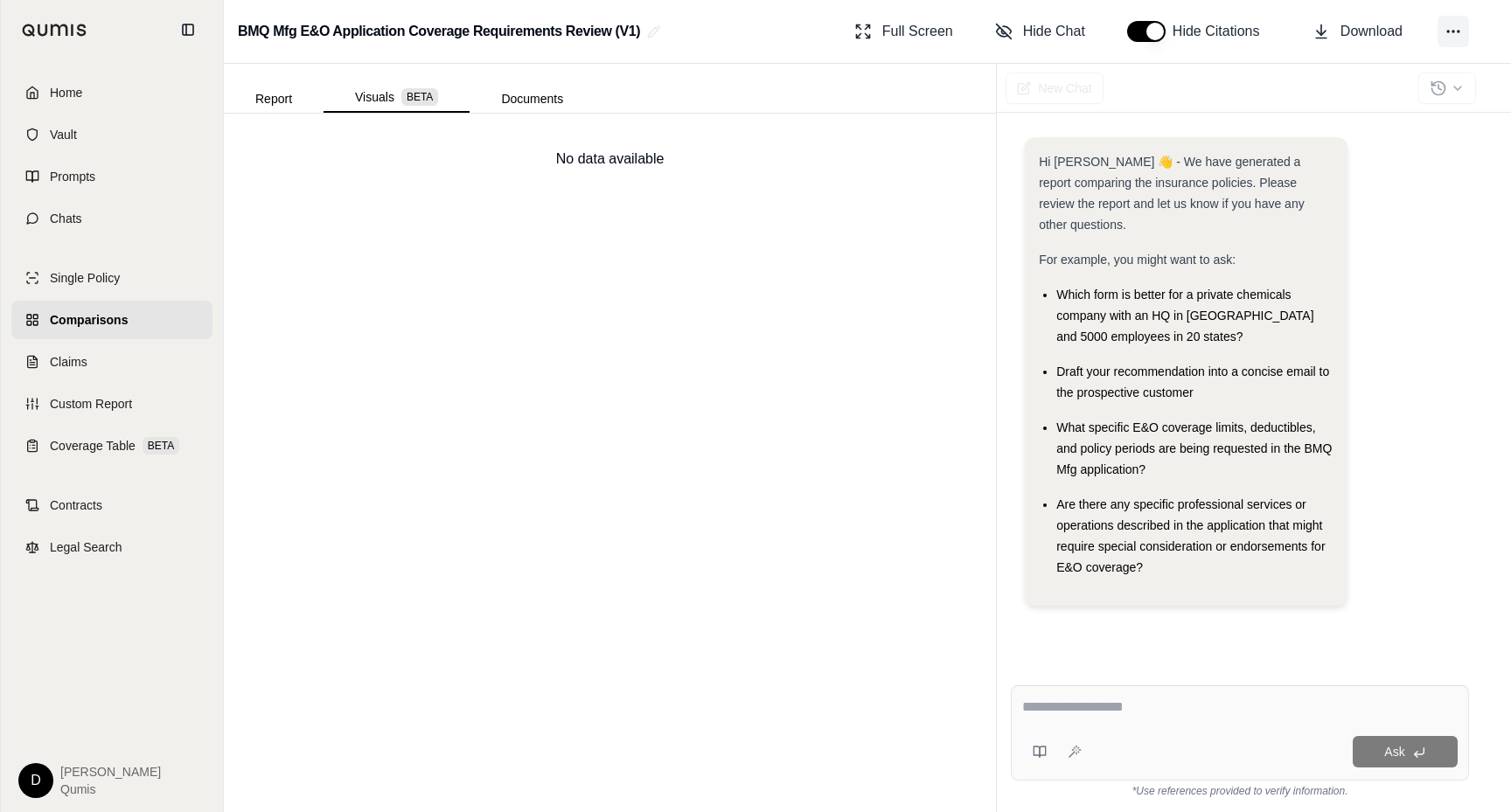
click at [1456, 37] on icon at bounding box center [1454, 32] width 18 height 18
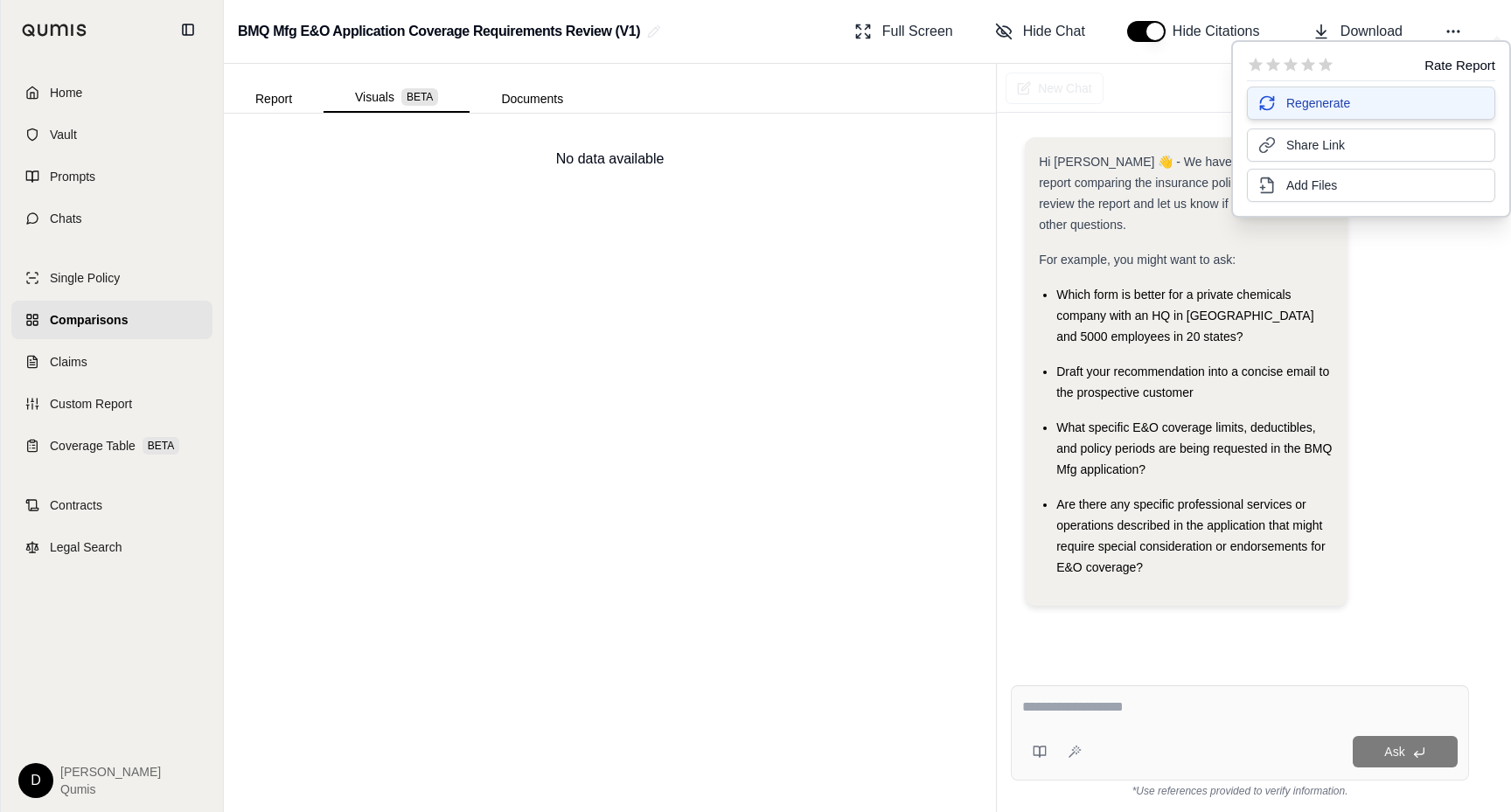
click at [1339, 100] on span "Regenerate" at bounding box center [1319, 104] width 64 height 18
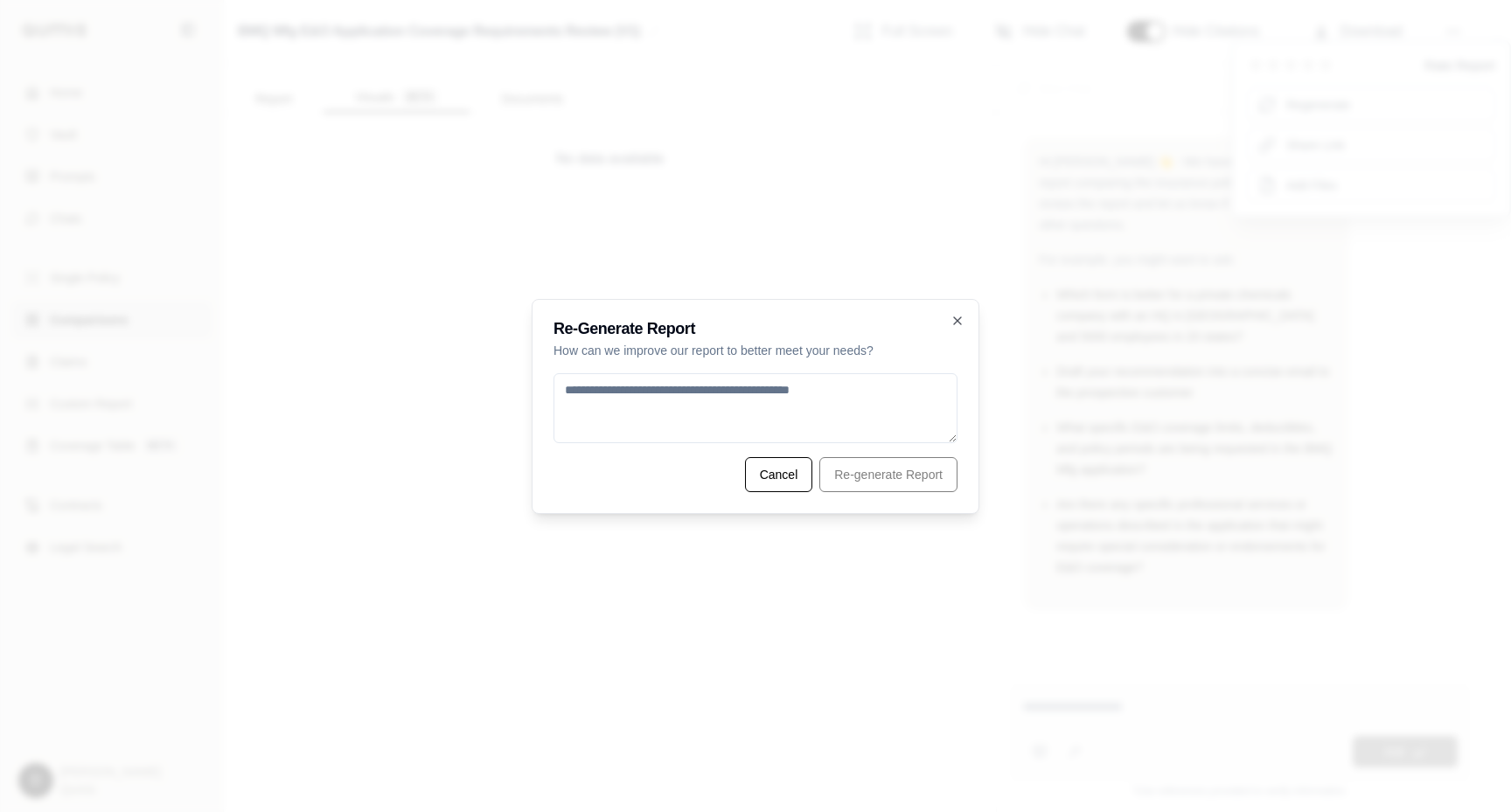
click at [832, 394] on textarea at bounding box center [755, 407] width 404 height 70
type textarea "**********"
click at [903, 480] on button "Re-generate Report" at bounding box center [888, 475] width 138 height 35
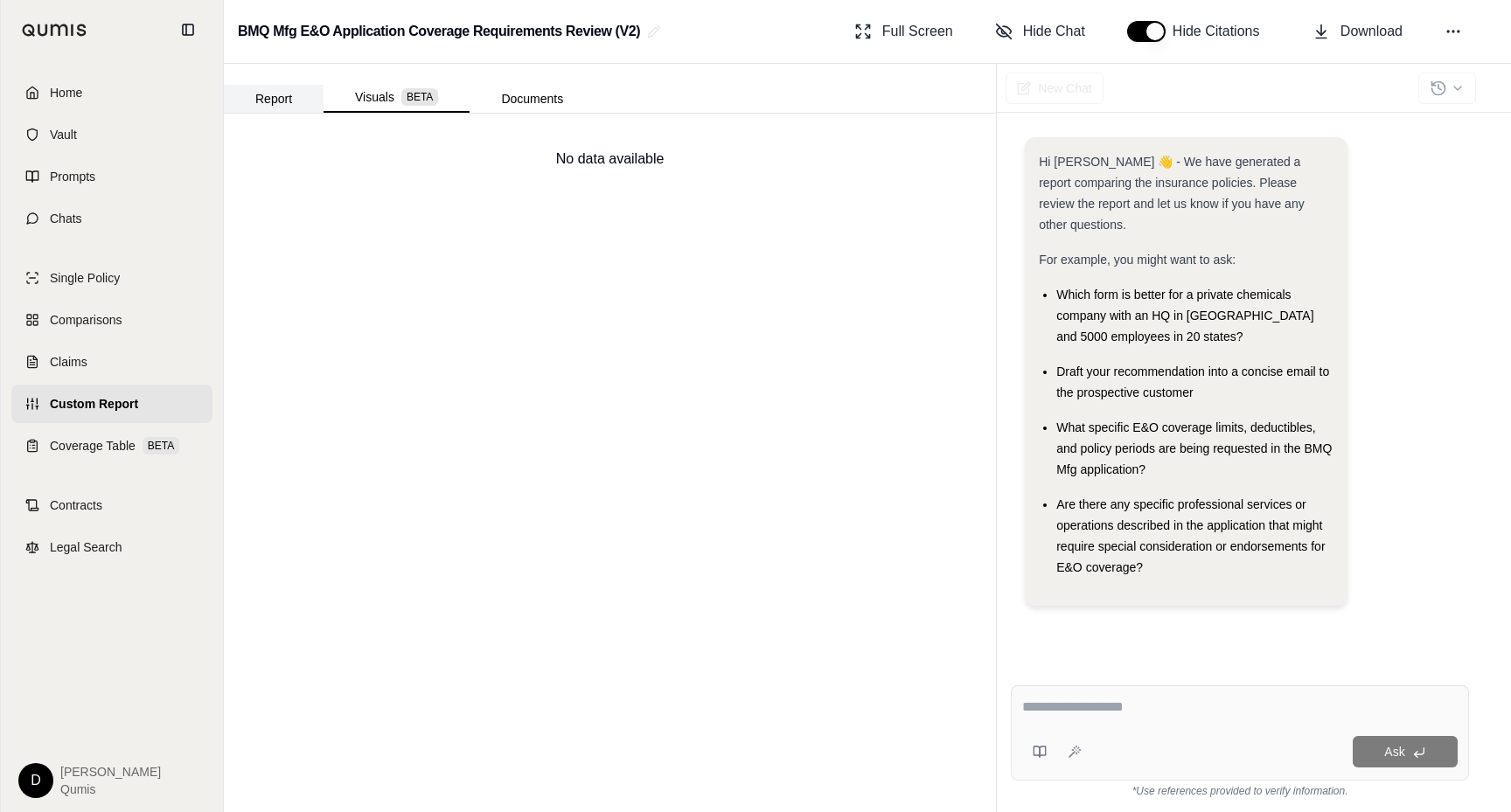
click at [276, 100] on button "Report" at bounding box center [273, 99] width 100 height 28
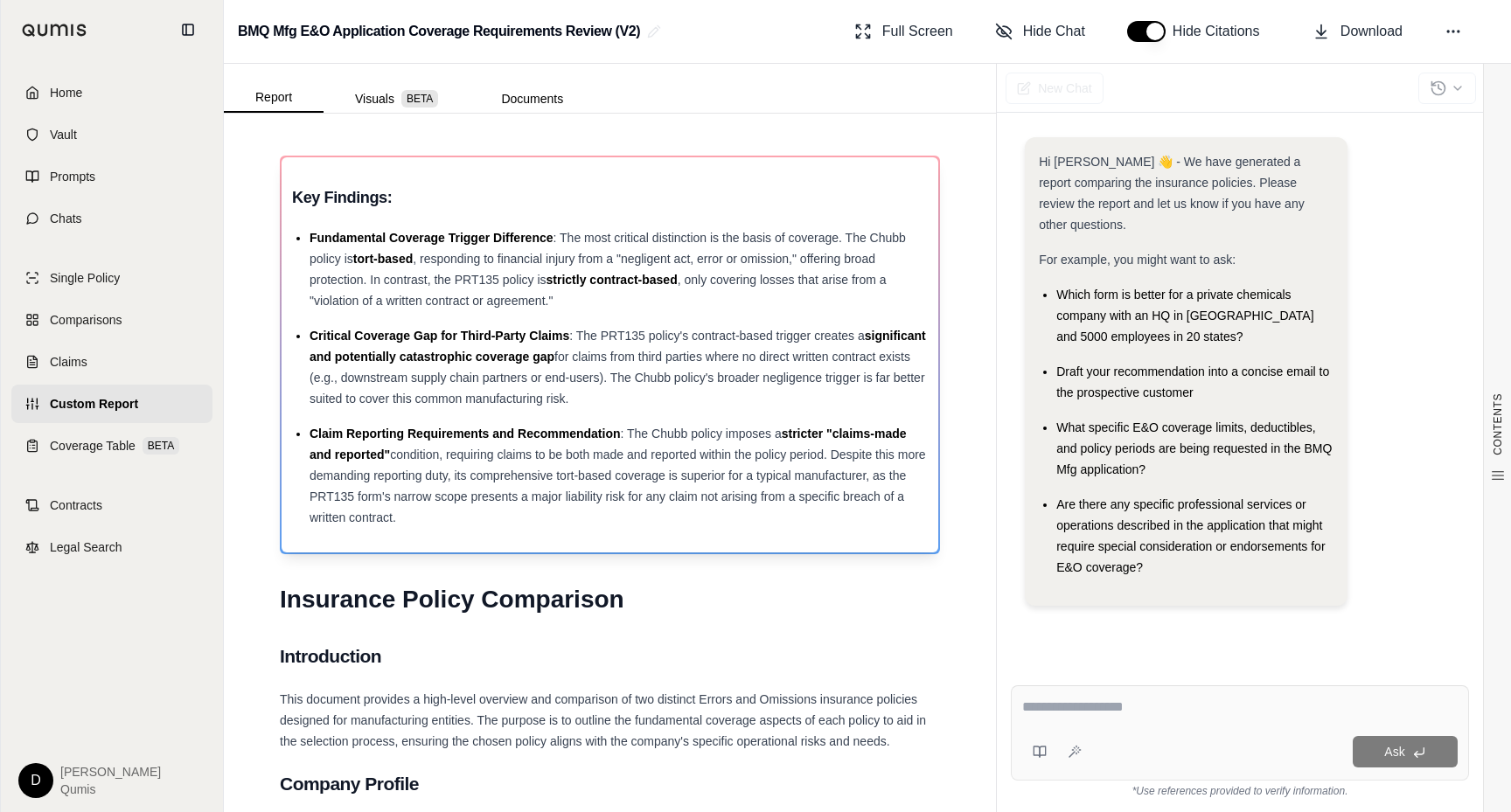
drag, startPoint x: 554, startPoint y: 507, endPoint x: 403, endPoint y: 242, distance: 305.0
click at [403, 242] on ul "Fundamental Coverage Trigger Difference : The most critical distinction is the …" at bounding box center [610, 377] width 636 height 301
click at [403, 242] on span "Fundamental Coverage Trigger Difference" at bounding box center [431, 238] width 244 height 14
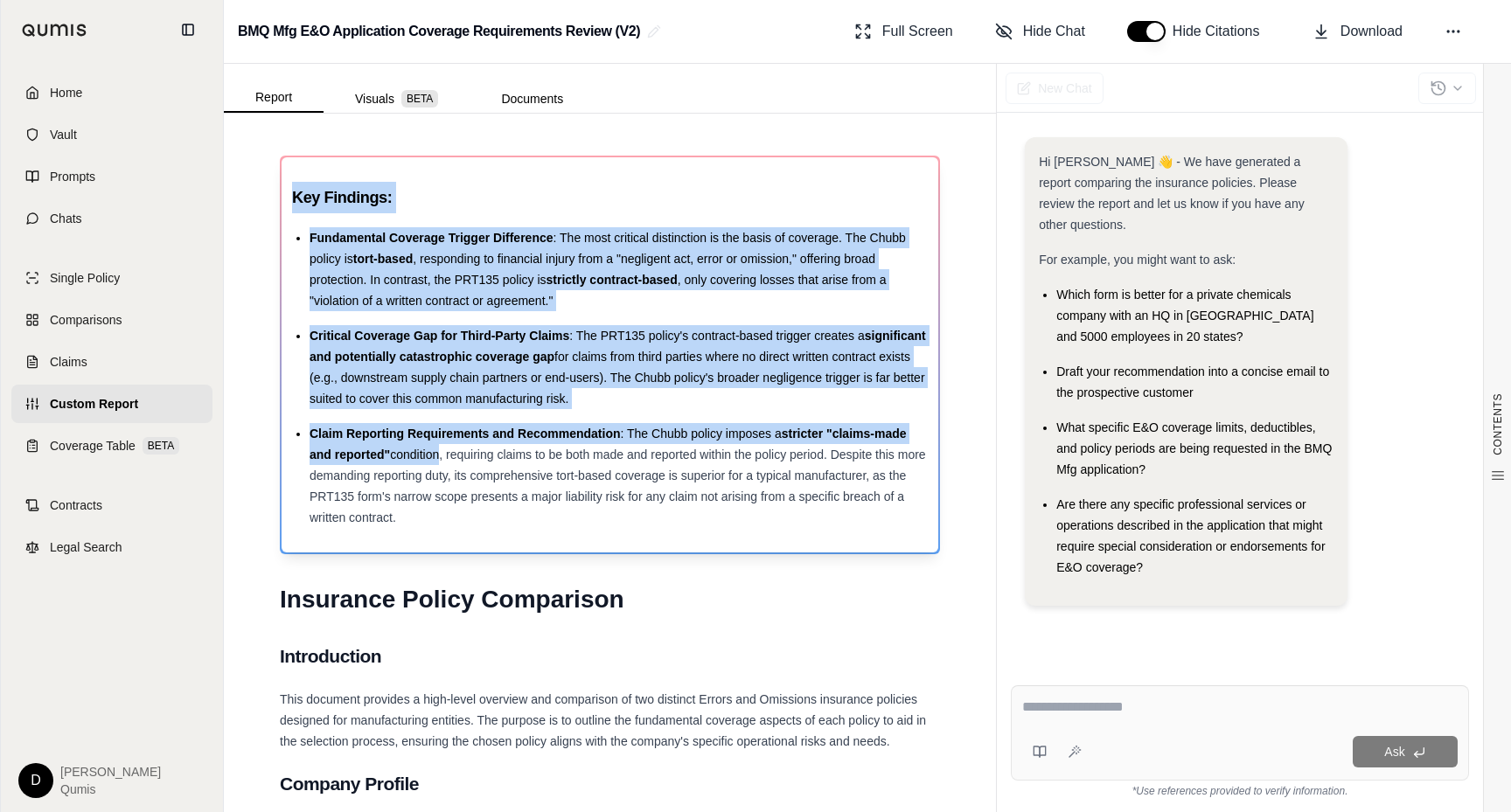
drag, startPoint x: 295, startPoint y: 197, endPoint x: 434, endPoint y: 447, distance: 286.0
click at [434, 447] on div "Key Findings: Fundamental Coverage Trigger Difference : The most critical disti…" at bounding box center [610, 354] width 636 height 346
click at [491, 481] on span "condition, requiring claims to be both made and reported within the policy peri…" at bounding box center [618, 486] width 617 height 77
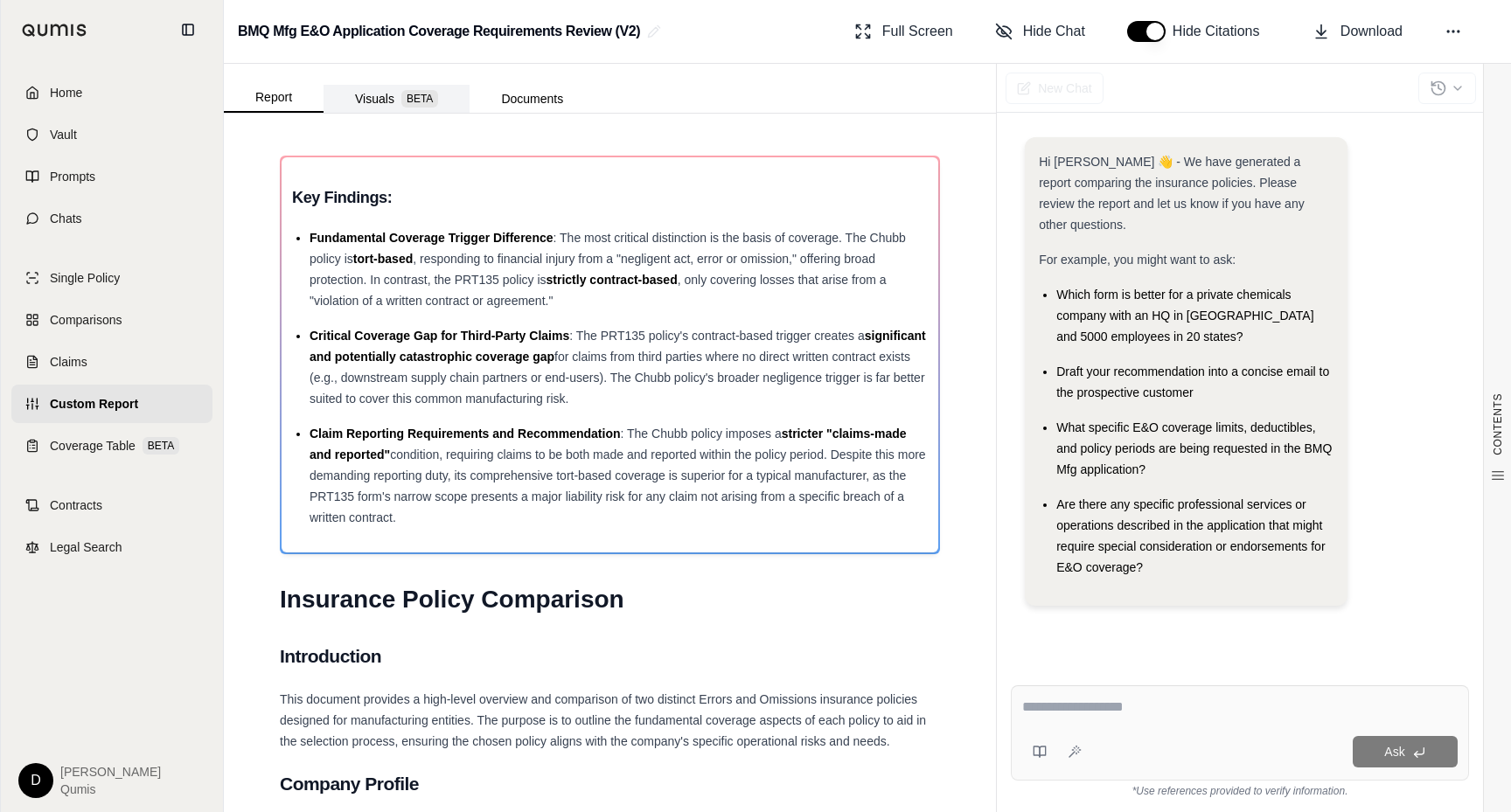
click at [372, 100] on button "Visuals BETA" at bounding box center [397, 99] width 146 height 28
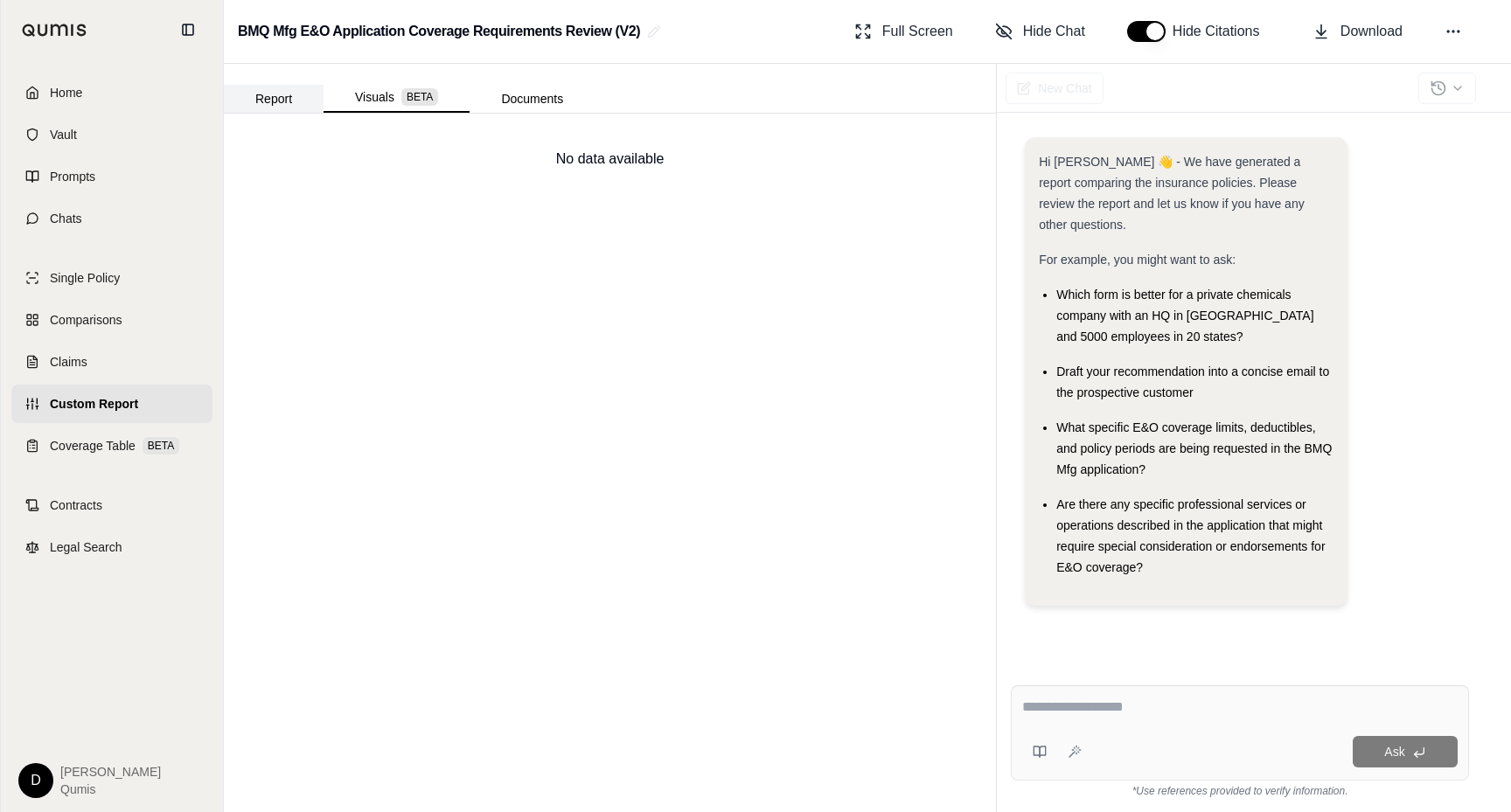
click at [285, 108] on button "Report" at bounding box center [273, 99] width 100 height 28
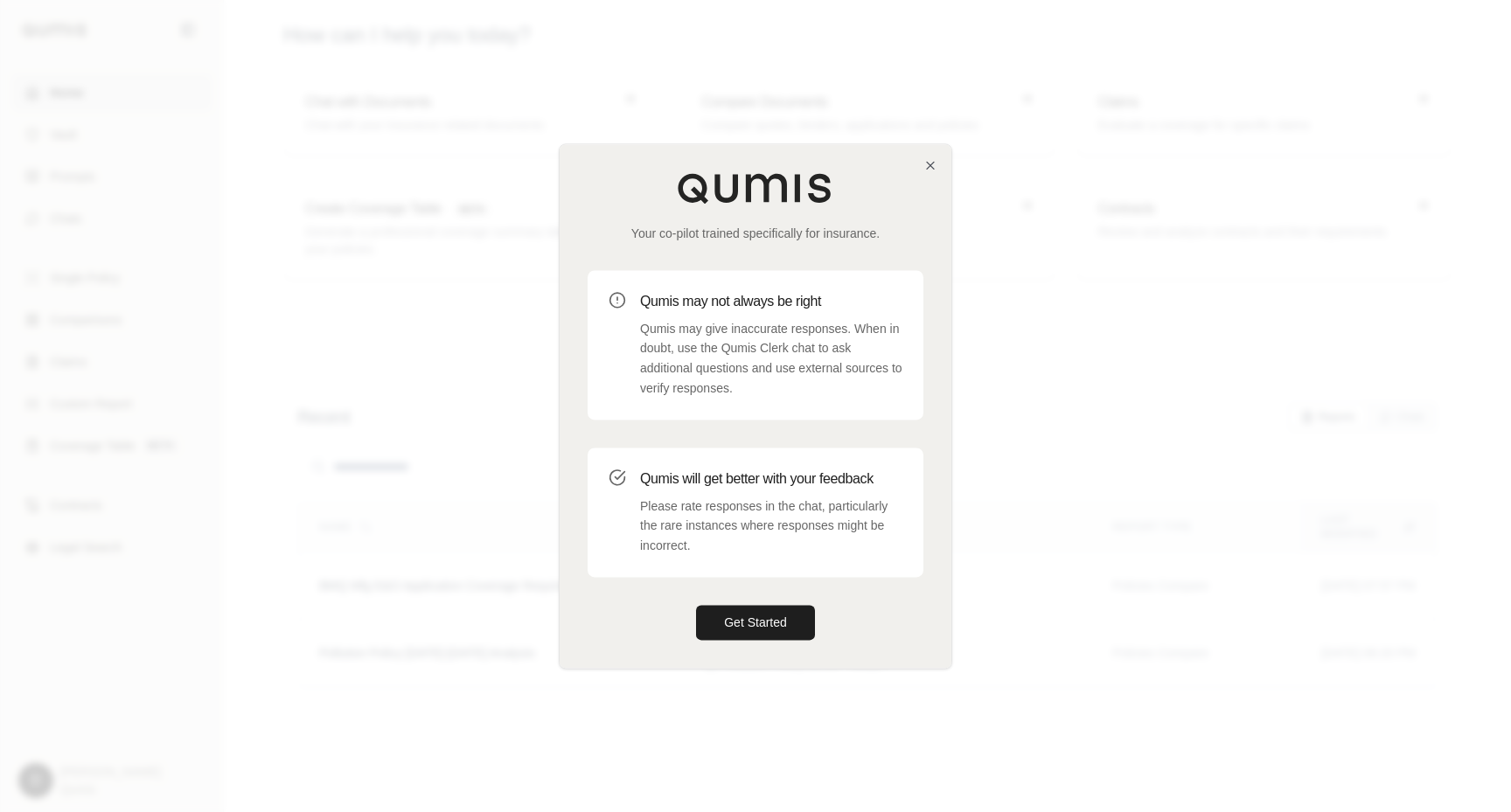
click at [773, 99] on div at bounding box center [755, 406] width 1511 height 812
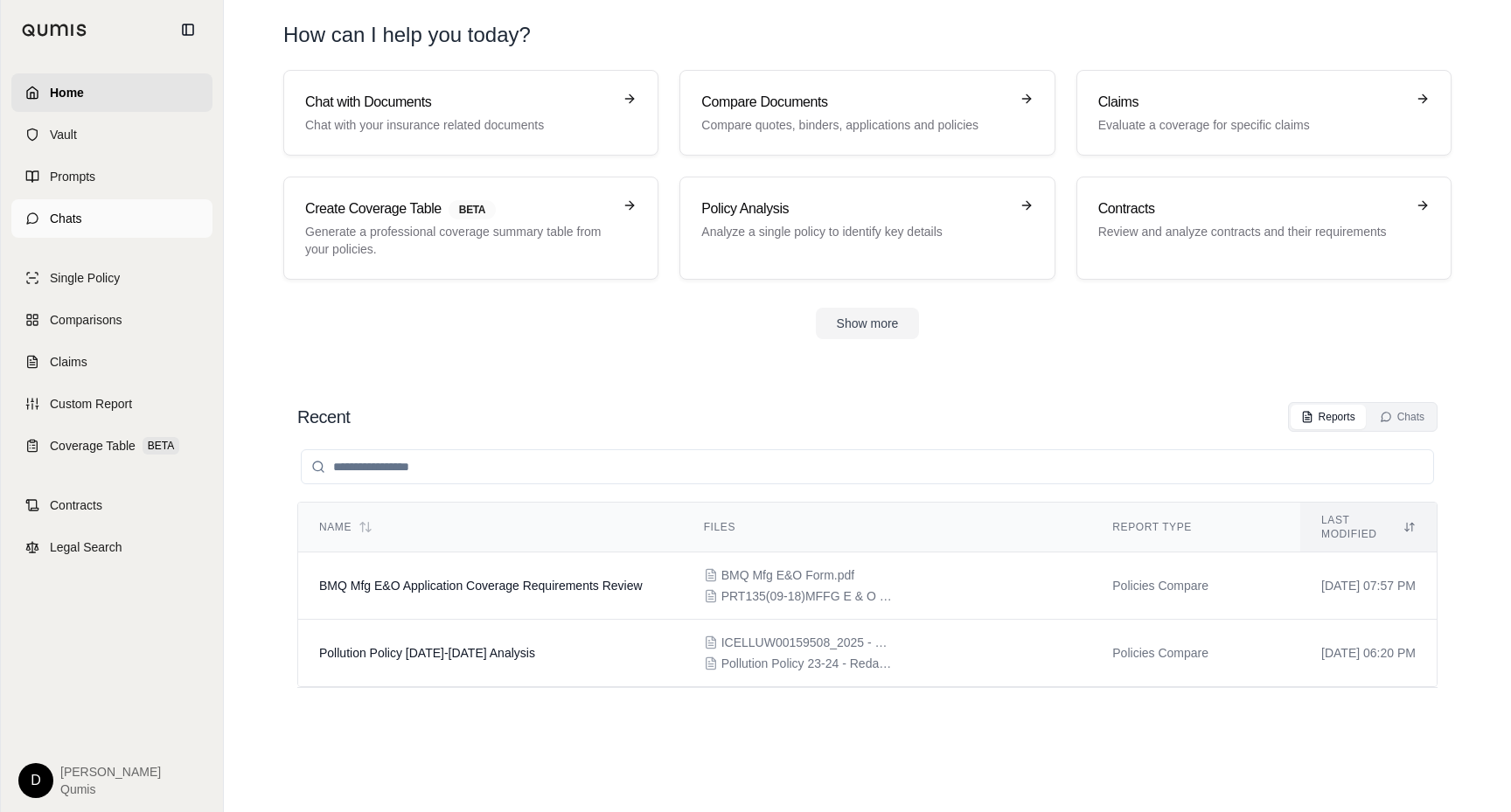
click at [98, 205] on link "Chats" at bounding box center [113, 218] width 201 height 38
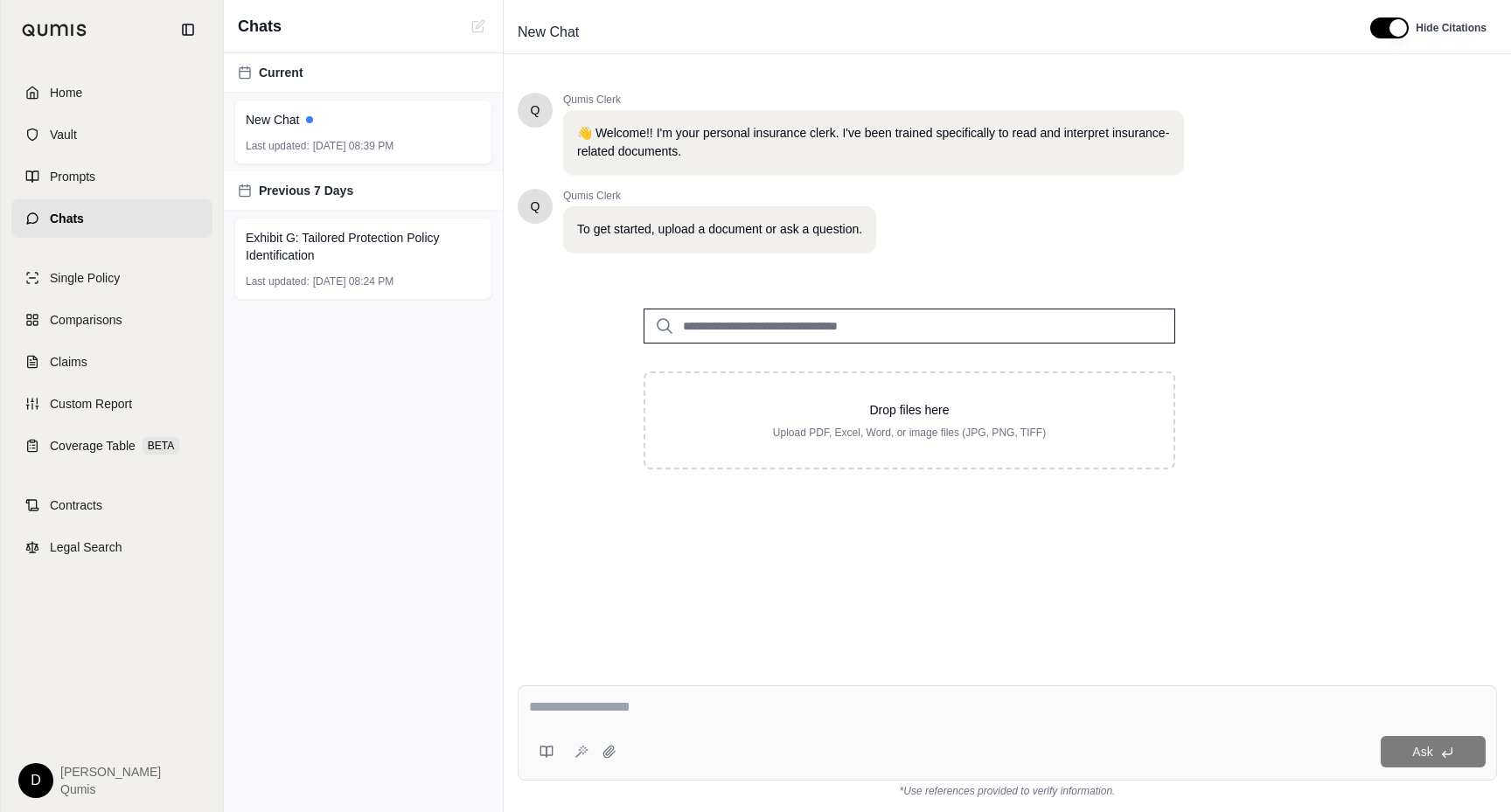
click at [735, 330] on input "search" at bounding box center [909, 326] width 532 height 35
type input "*"
click at [40, 775] on html "Home Vault Prompts Chats Single Policy Comparisons Claims Custom Report Coverag…" at bounding box center [755, 406] width 1511 height 812
click at [267, 562] on html "Home Vault Prompts Chats Single Policy Comparisons Claims Custom Report Coverag…" at bounding box center [755, 406] width 1511 height 812
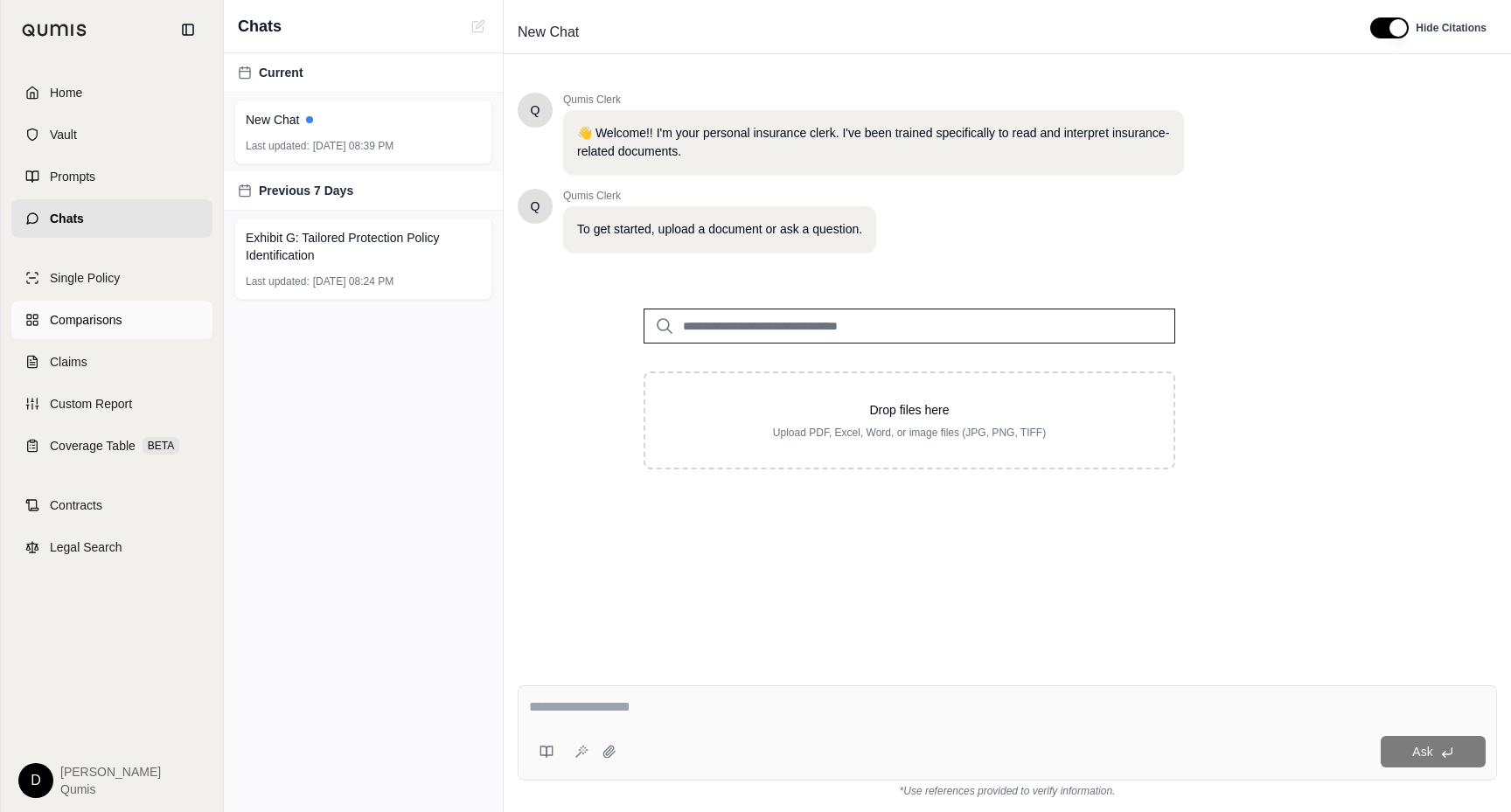
click at [116, 323] on span "Comparisons" at bounding box center [86, 321] width 72 height 18
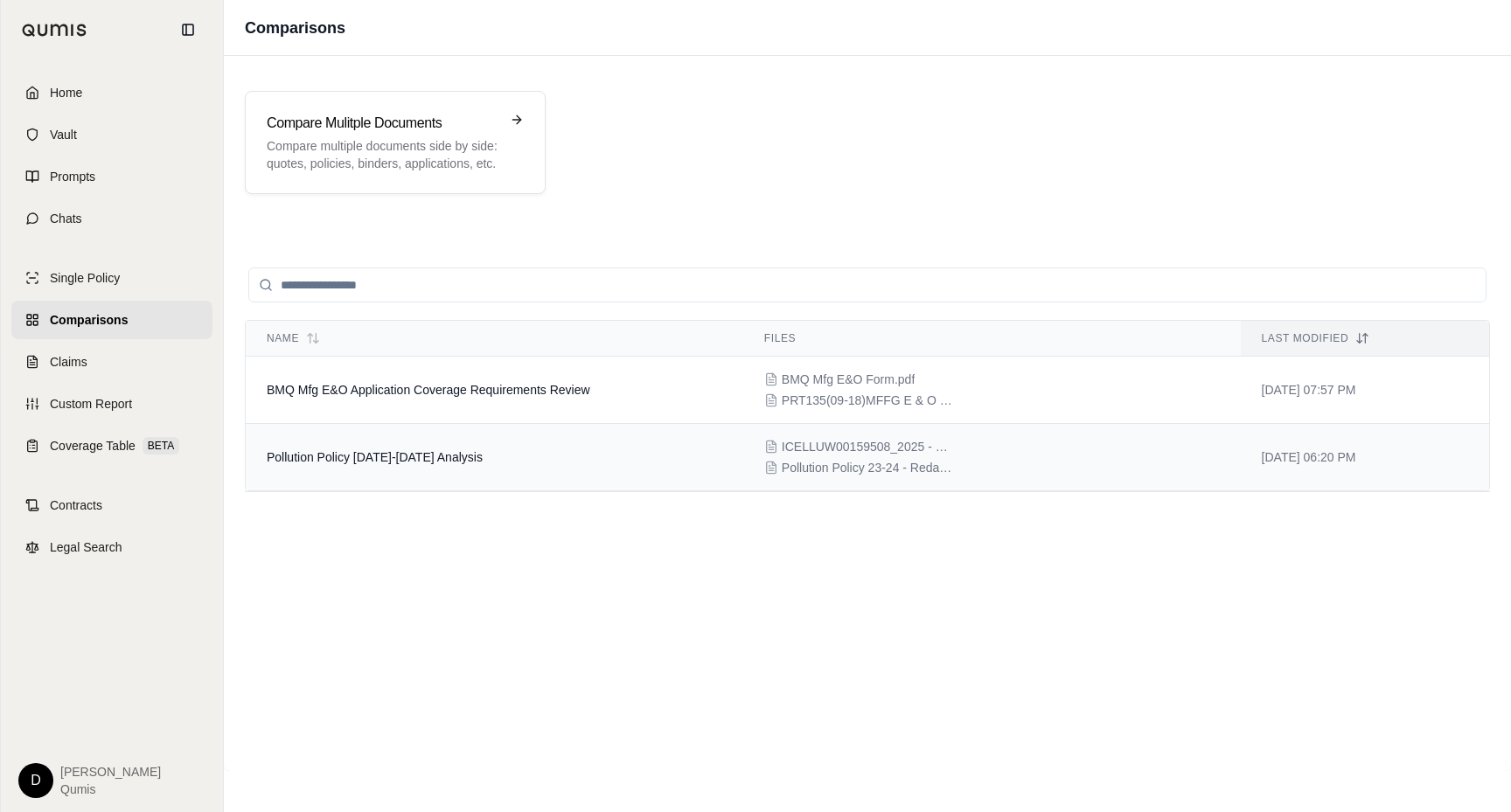
click at [481, 460] on td "Pollution Policy 2023-2024 Analysis" at bounding box center [494, 458] width 497 height 67
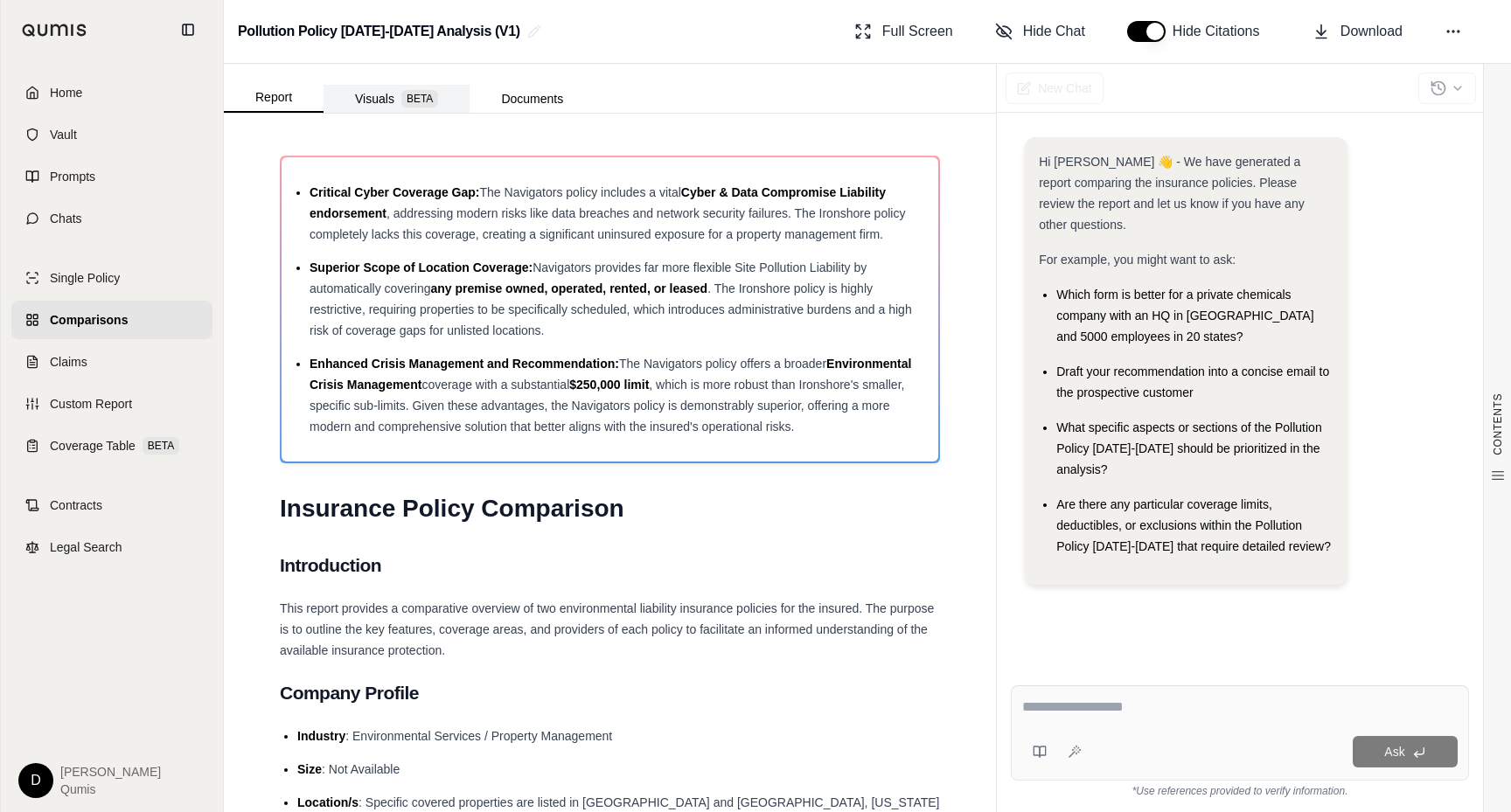
click at [404, 97] on span "BETA" at bounding box center [419, 99] width 37 height 18
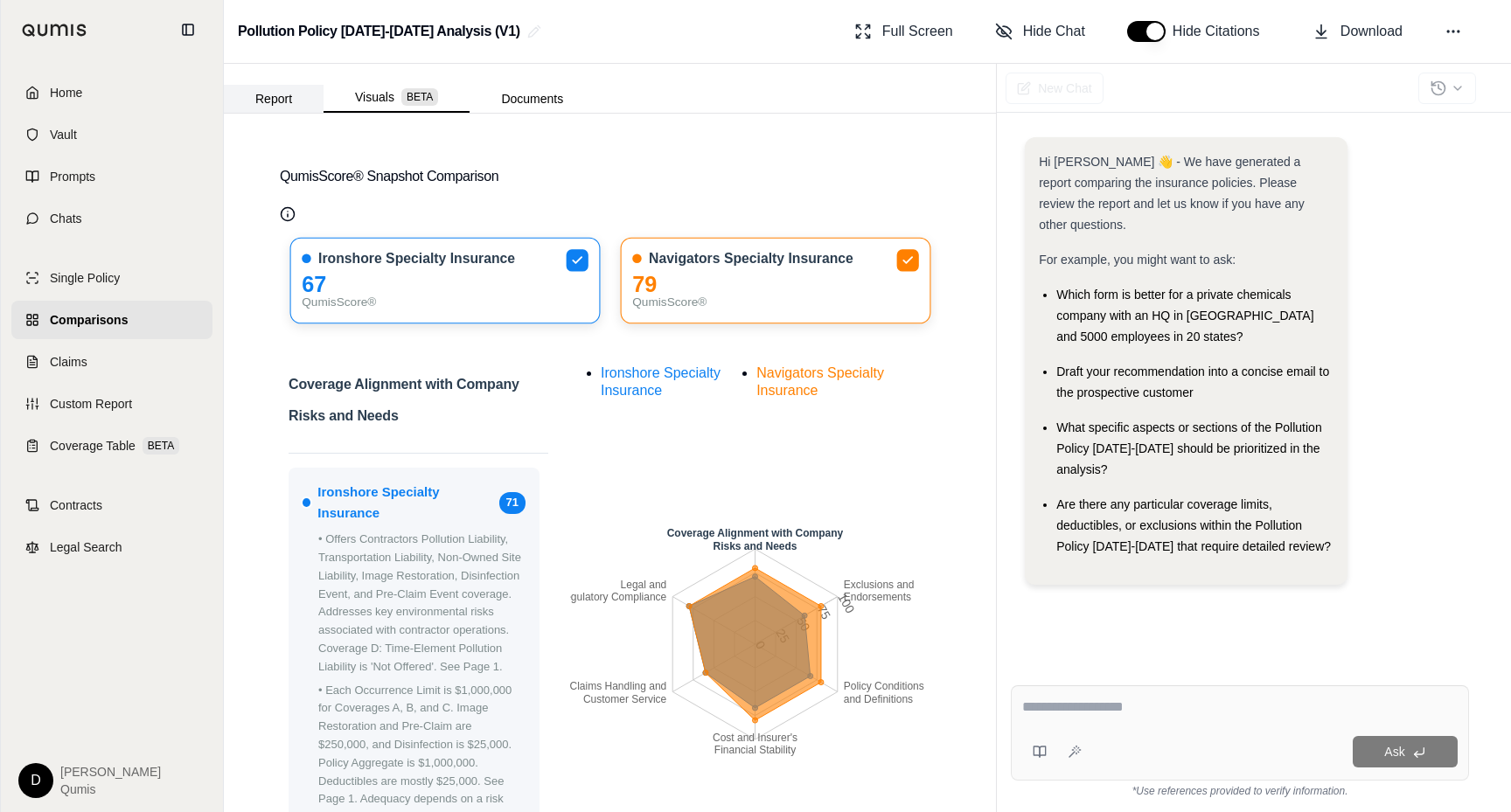
click at [277, 94] on button "Report" at bounding box center [273, 99] width 100 height 28
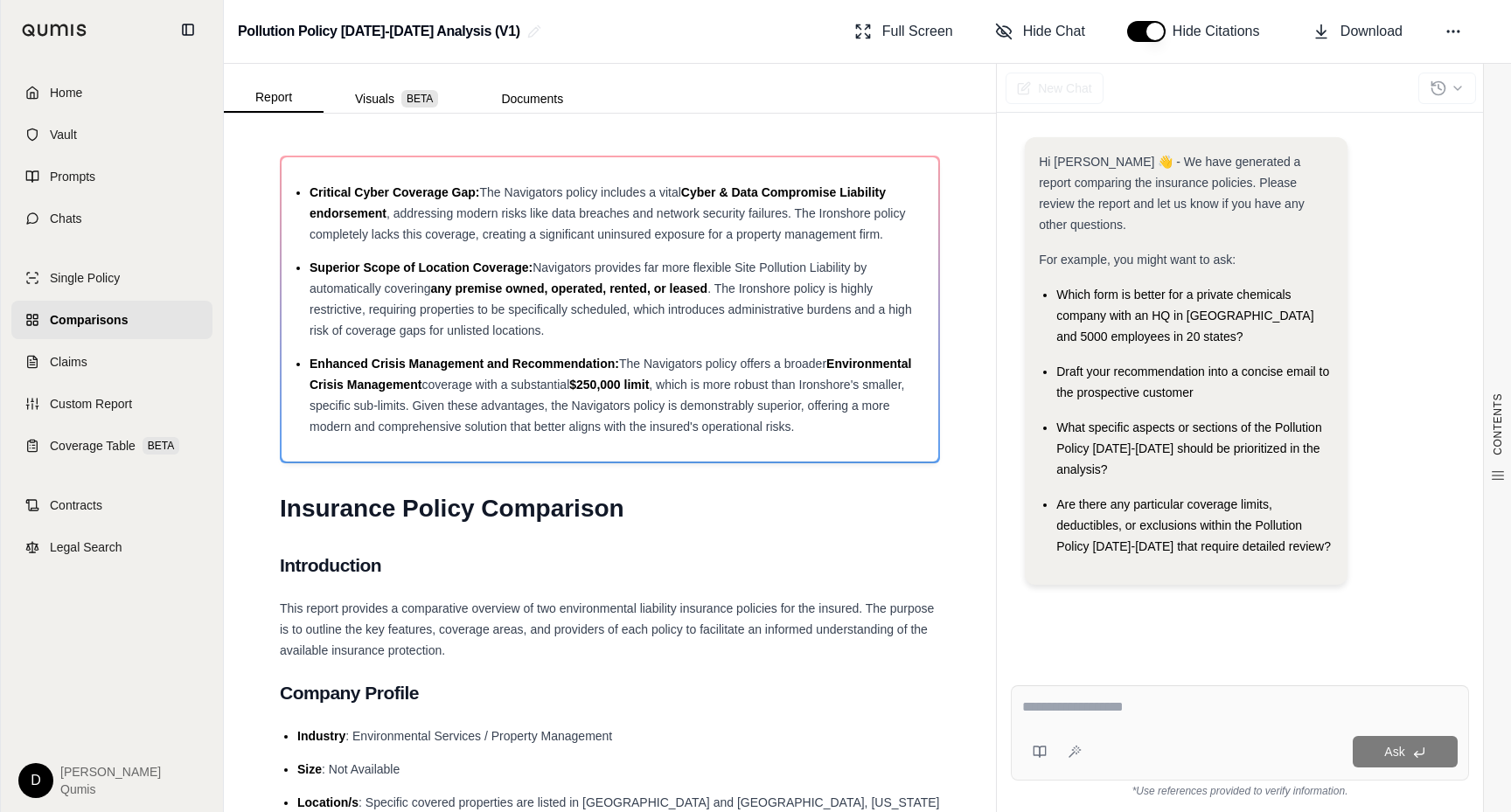
click at [386, 81] on div "Report Visuals BETA Documents" at bounding box center [410, 95] width 371 height 35
click at [386, 91] on button "Visuals BETA" at bounding box center [397, 99] width 146 height 28
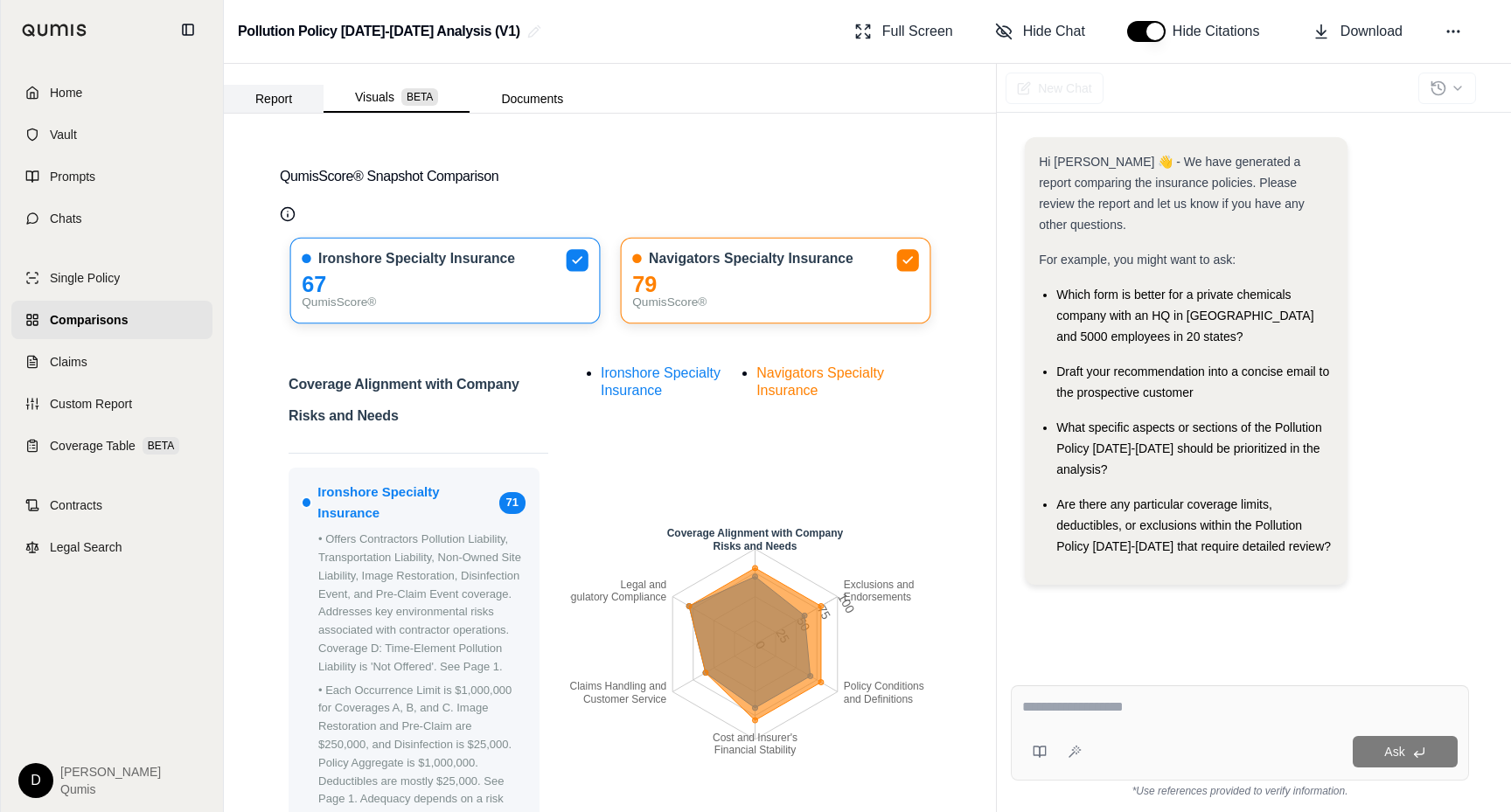
click at [304, 88] on button "Report" at bounding box center [273, 99] width 100 height 28
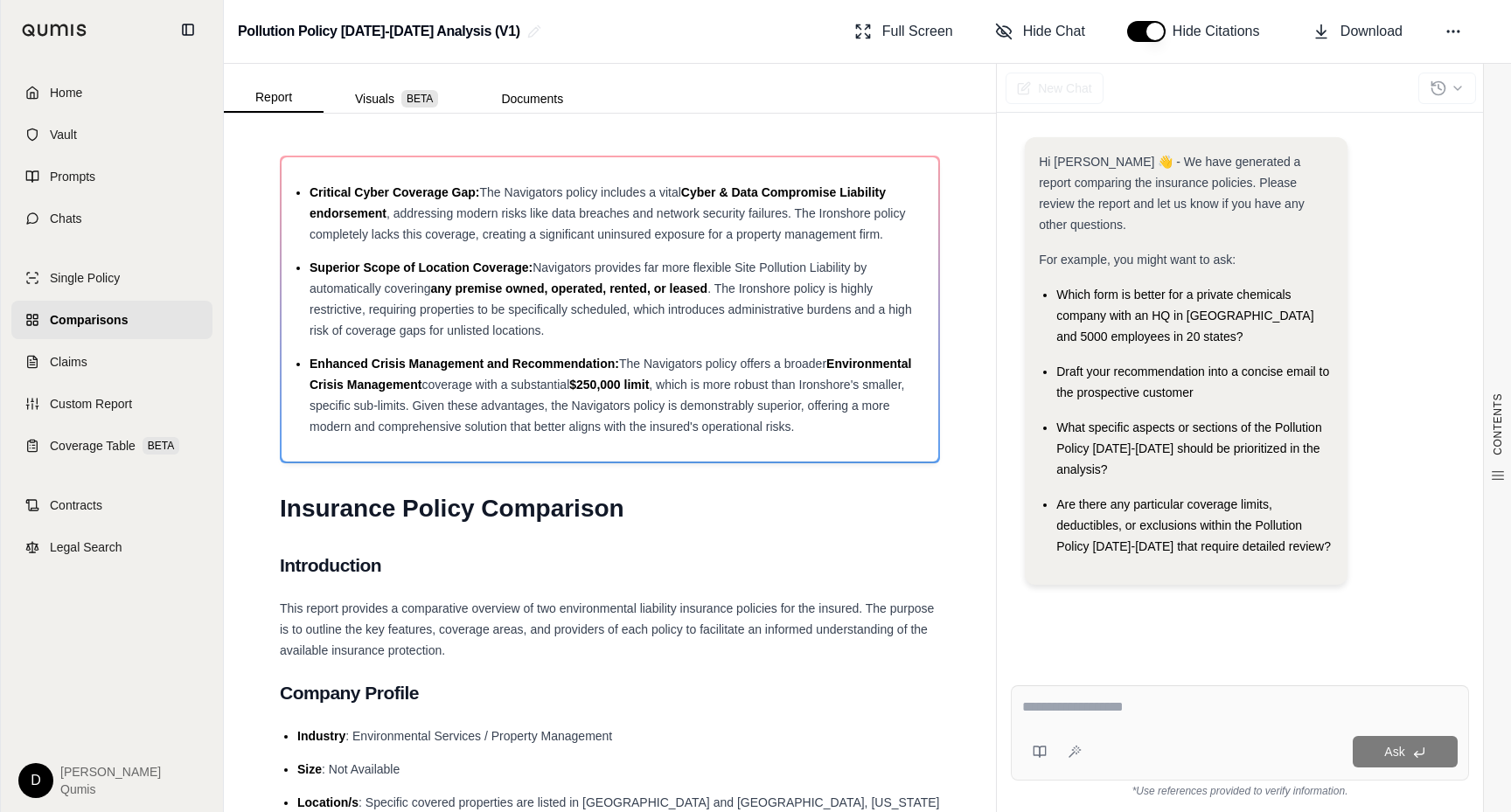
click at [117, 320] on span "Comparisons" at bounding box center [89, 321] width 78 height 18
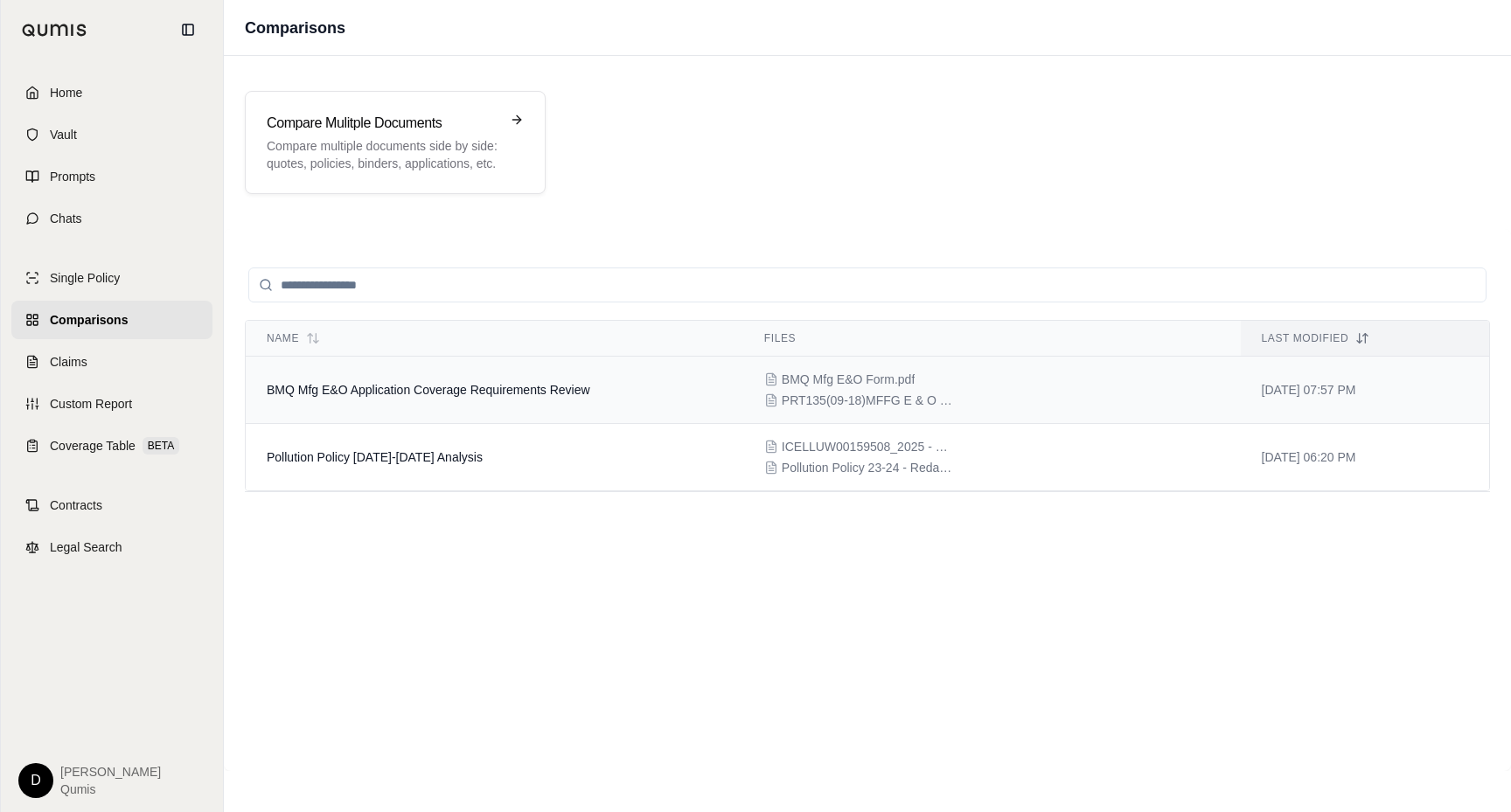
click at [511, 396] on span "BMQ Mfg E&O Application Coverage Requirements Review" at bounding box center [428, 390] width 324 height 14
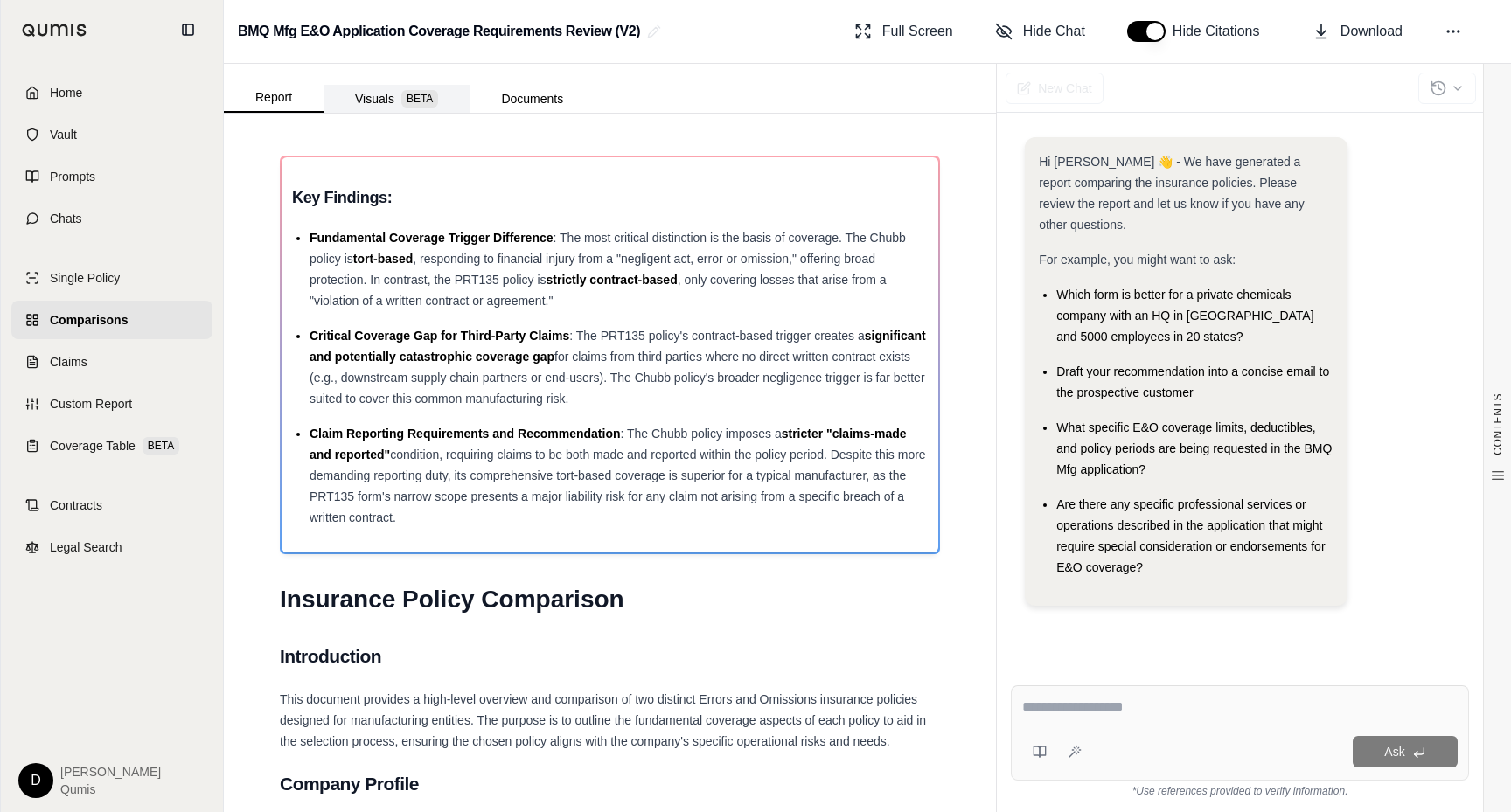
click at [398, 102] on button "Visuals BETA" at bounding box center [397, 99] width 146 height 28
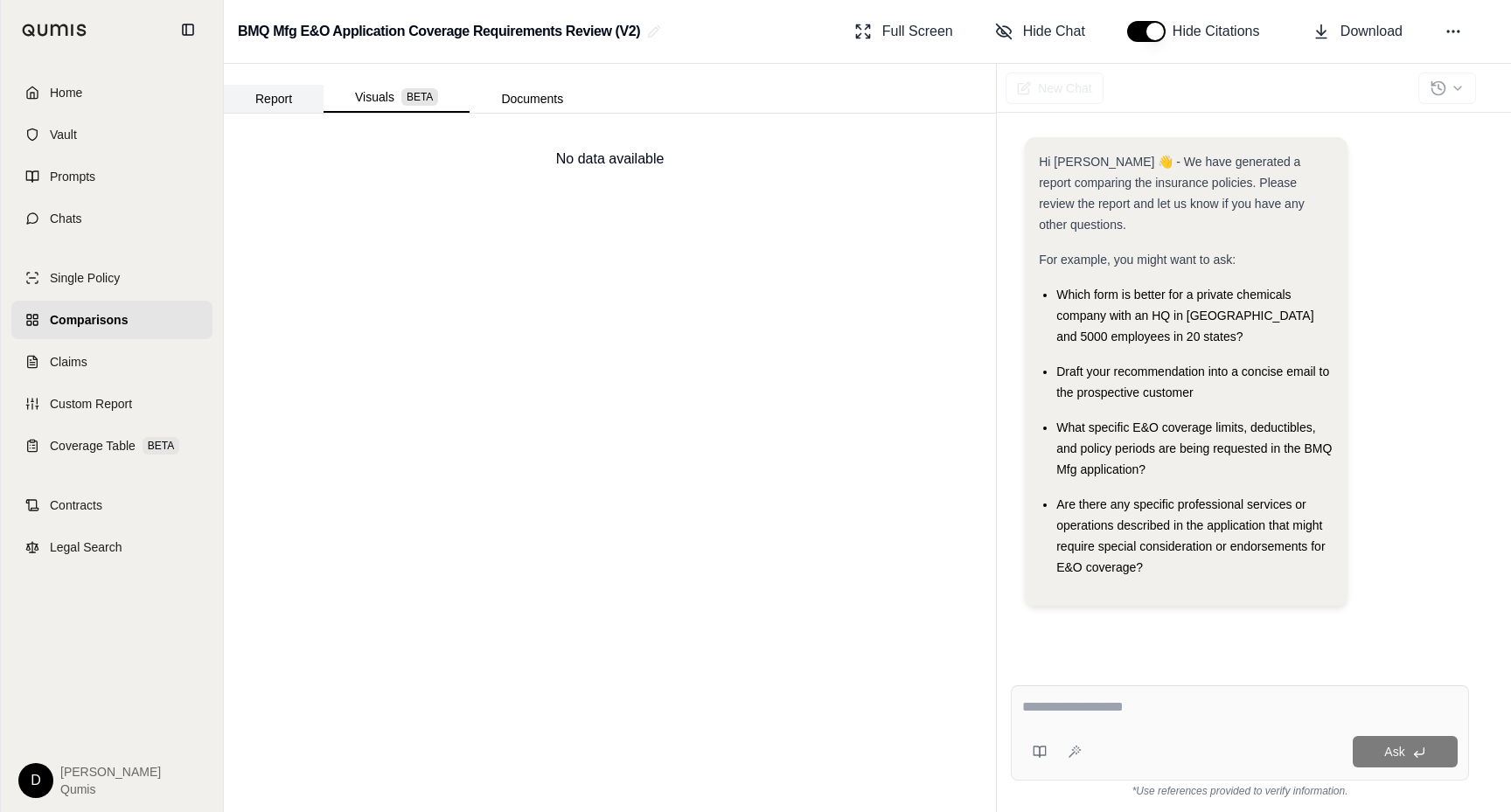
click at [296, 102] on button "Report" at bounding box center [273, 99] width 100 height 28
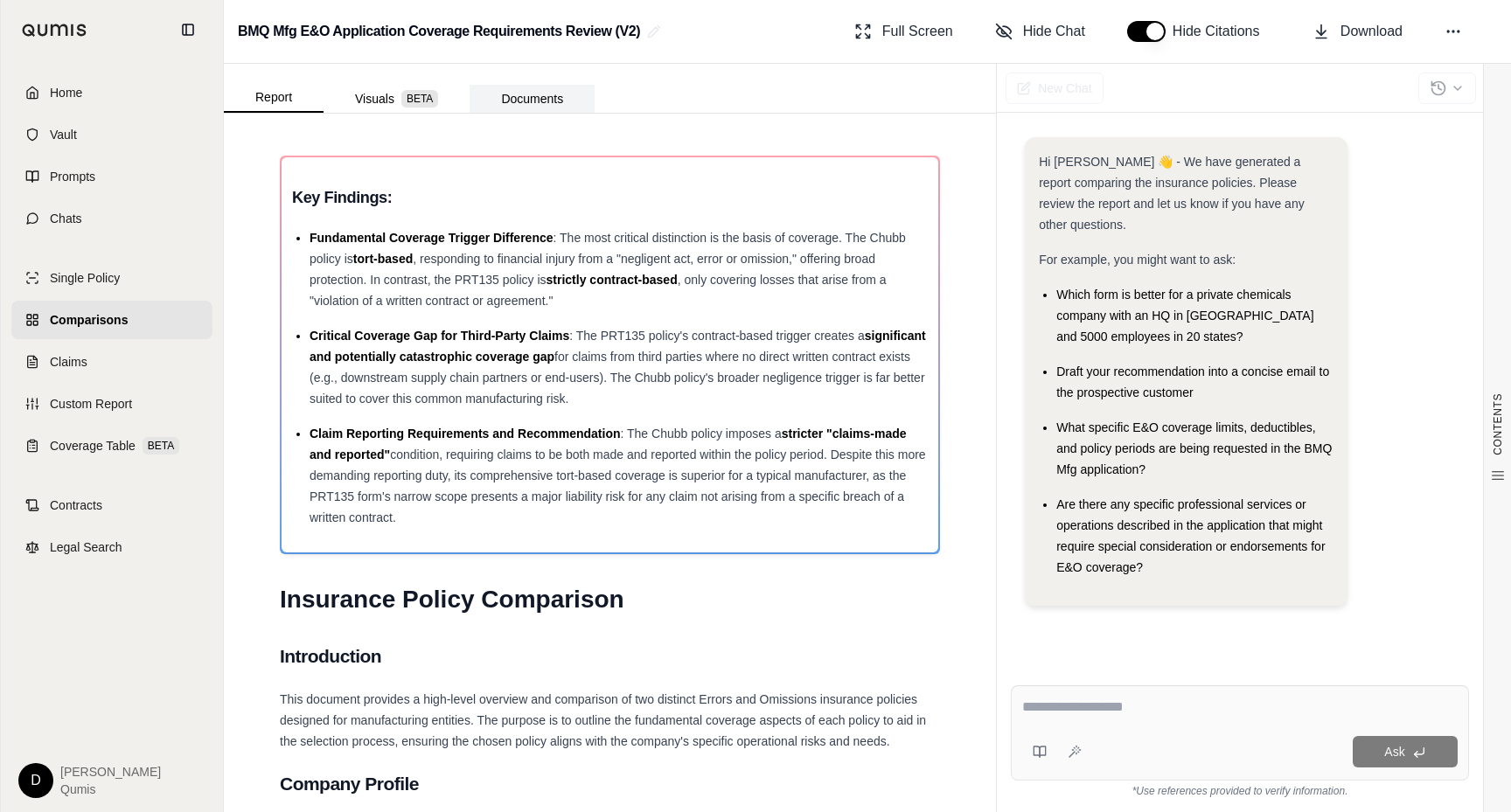
click at [546, 97] on button "Documents" at bounding box center [532, 99] width 125 height 28
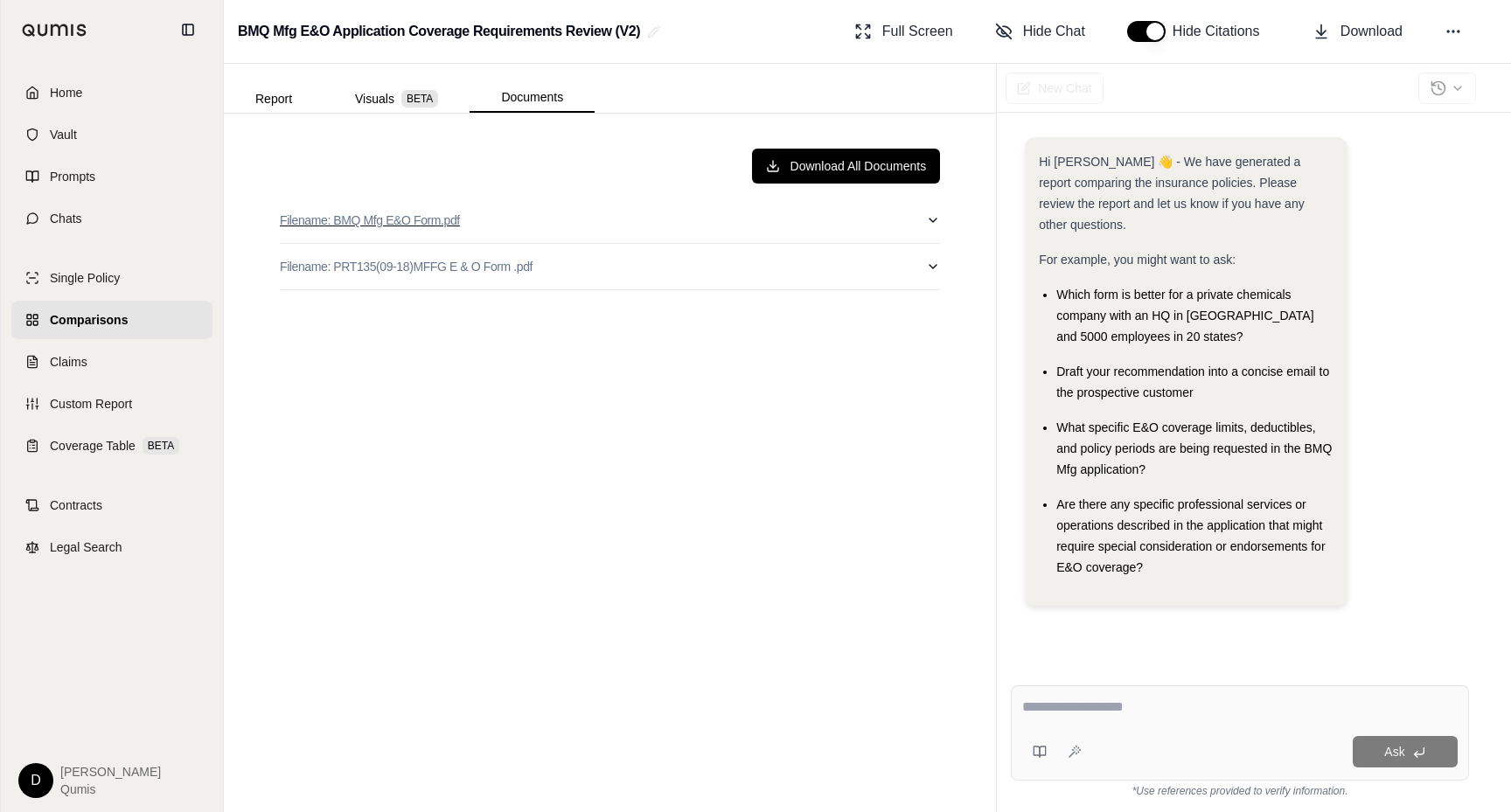
click at [388, 213] on p "Filename: BMQ Mfg E&O Form.pdf" at bounding box center [370, 220] width 181 height 18
click at [435, 268] on p "Filename: PRT135(09-18)MFFG E & O Form .pdf" at bounding box center [407, 266] width 253 height 18
click at [107, 209] on link "Chats" at bounding box center [113, 218] width 201 height 38
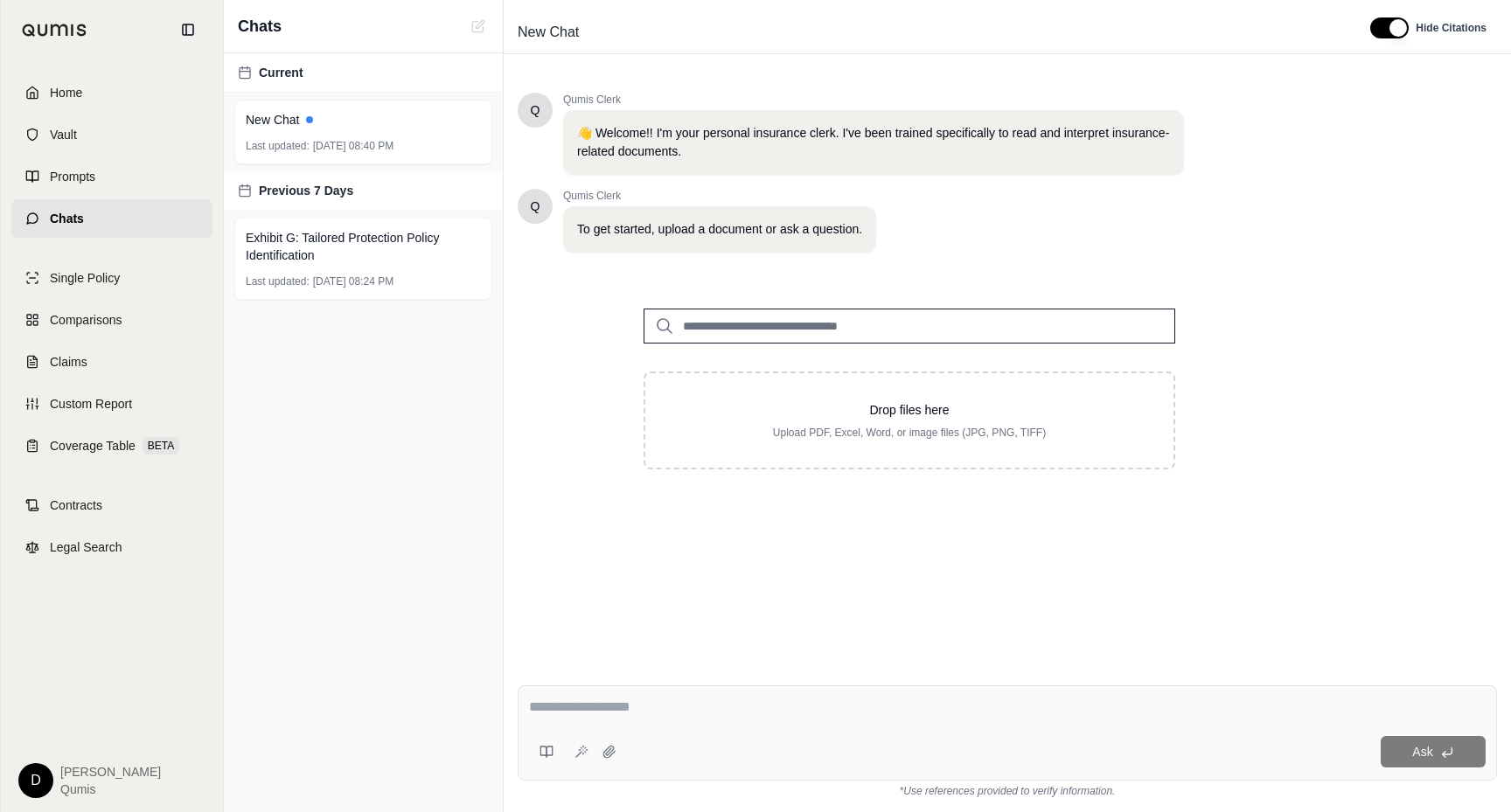
click at [724, 333] on input "search" at bounding box center [909, 326] width 532 height 35
type input "***"
click at [673, 365] on icon at bounding box center [674, 369] width 14 height 14
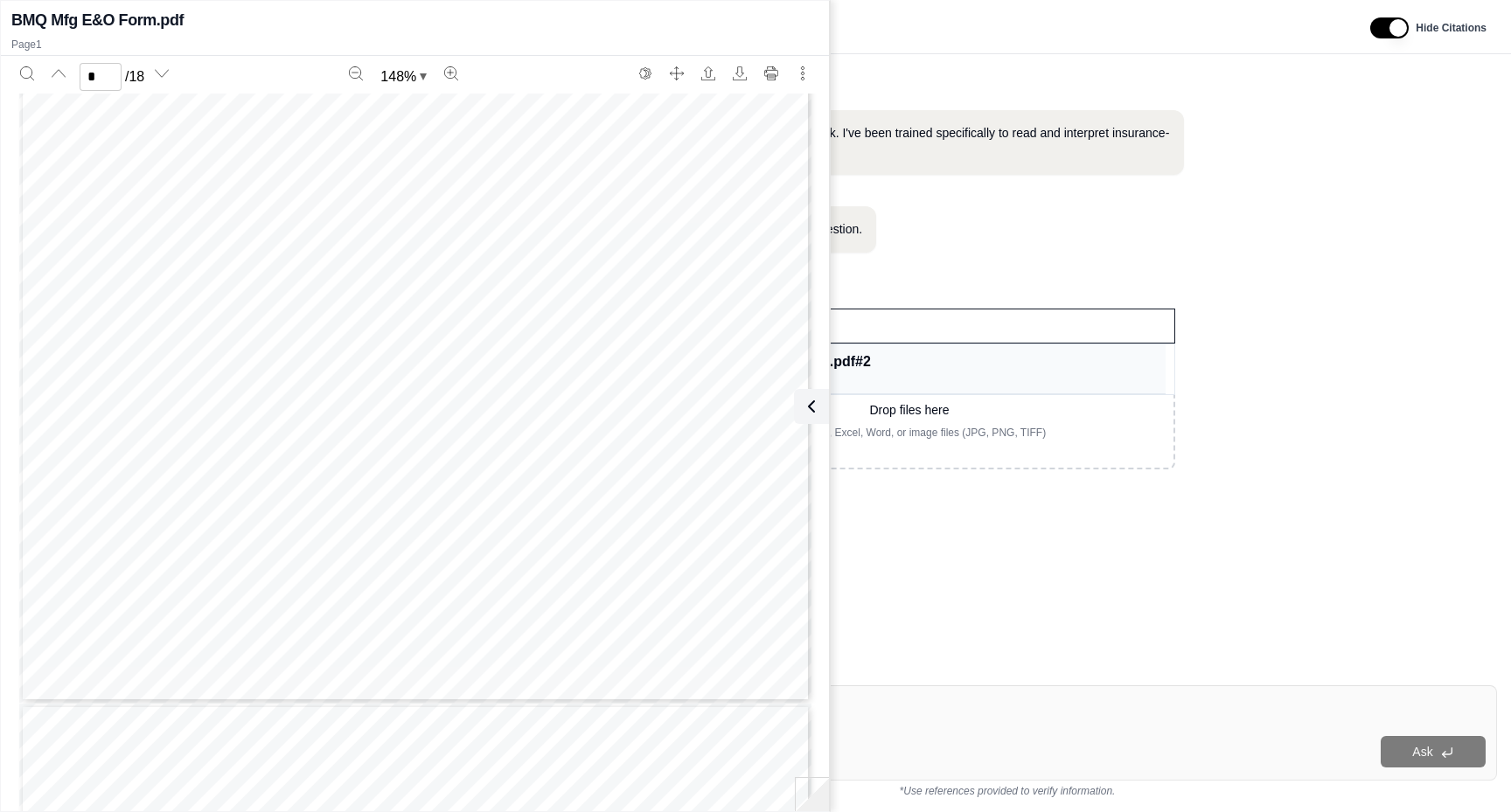
scroll to position [1838, 0]
type input "*"
click at [811, 405] on icon at bounding box center [807, 406] width 21 height 21
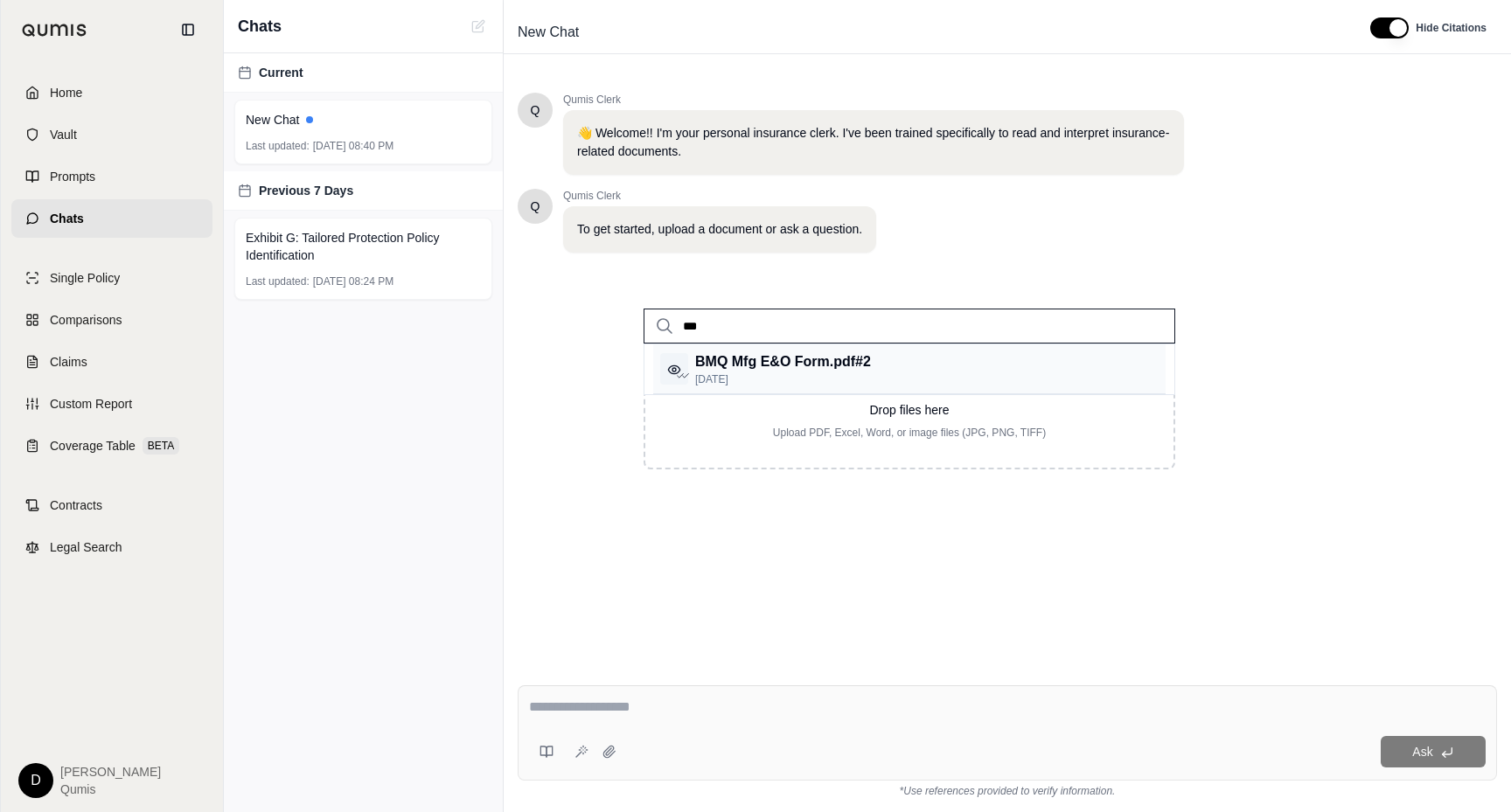
click at [781, 370] on p "BMQ Mfg E&O Form.pdf #2" at bounding box center [784, 361] width 176 height 21
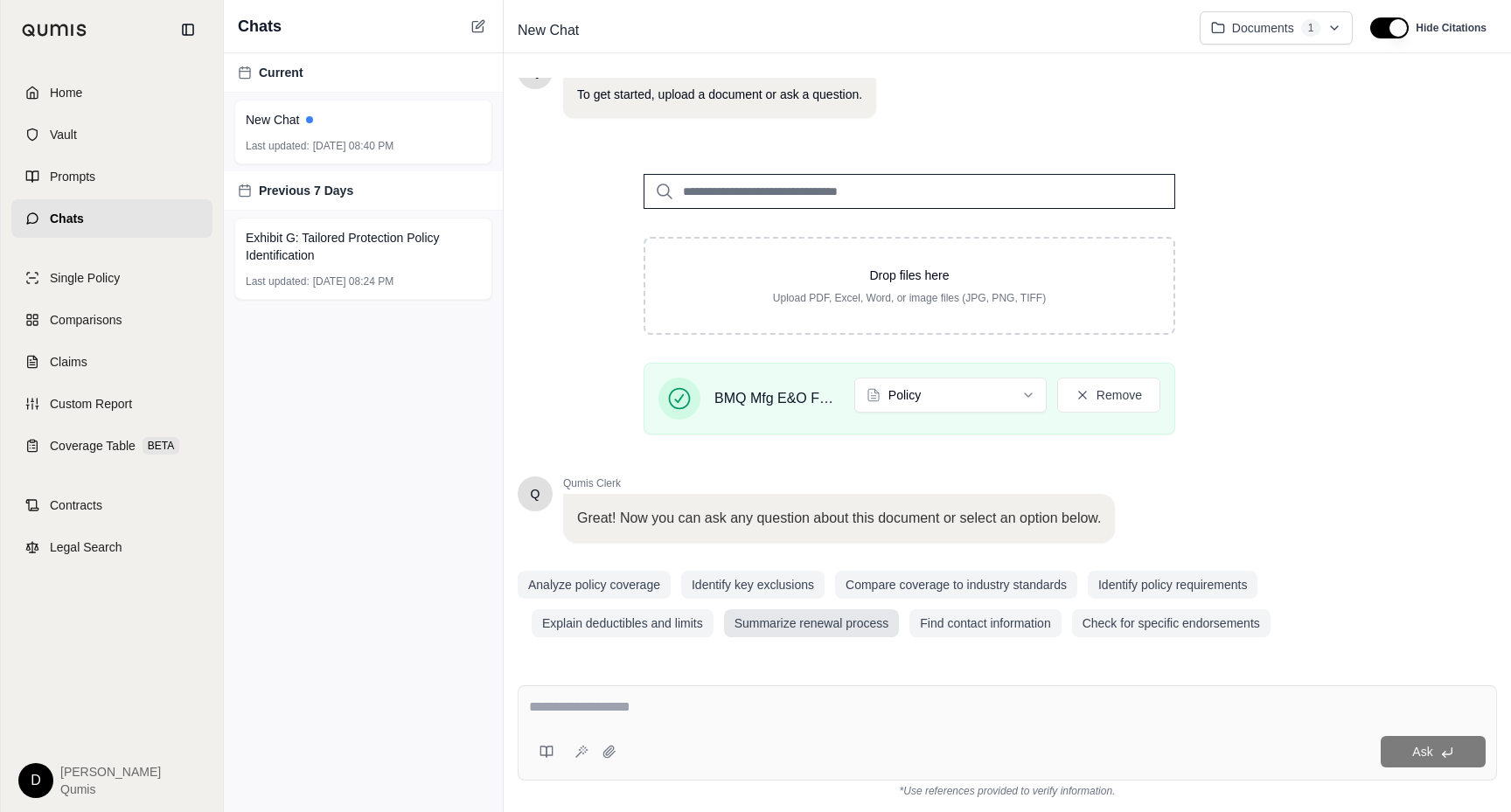
scroll to position [134, 0]
